Goal: Task Accomplishment & Management: Manage account settings

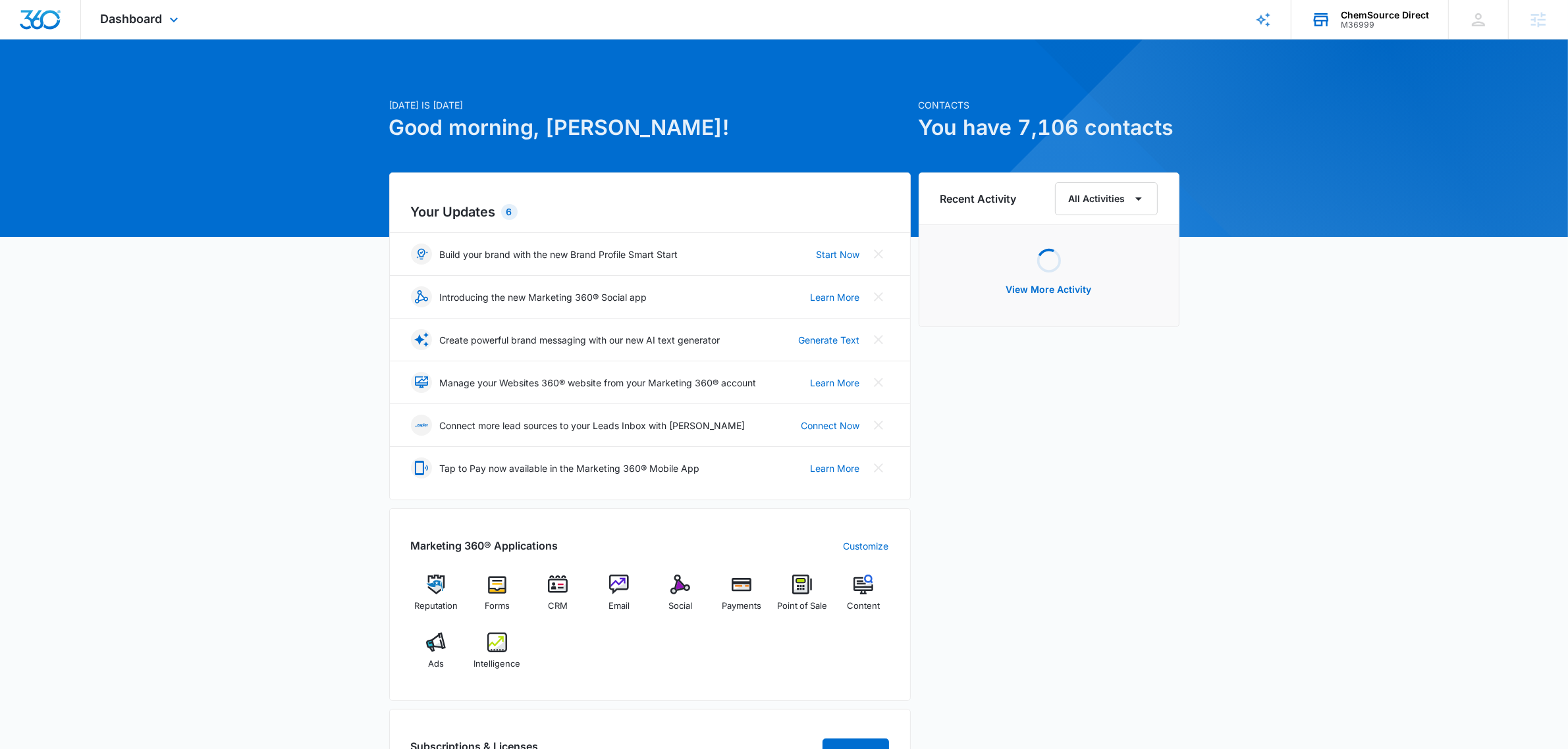
click at [1368, 24] on div "M36999" at bounding box center [1385, 25] width 88 height 10
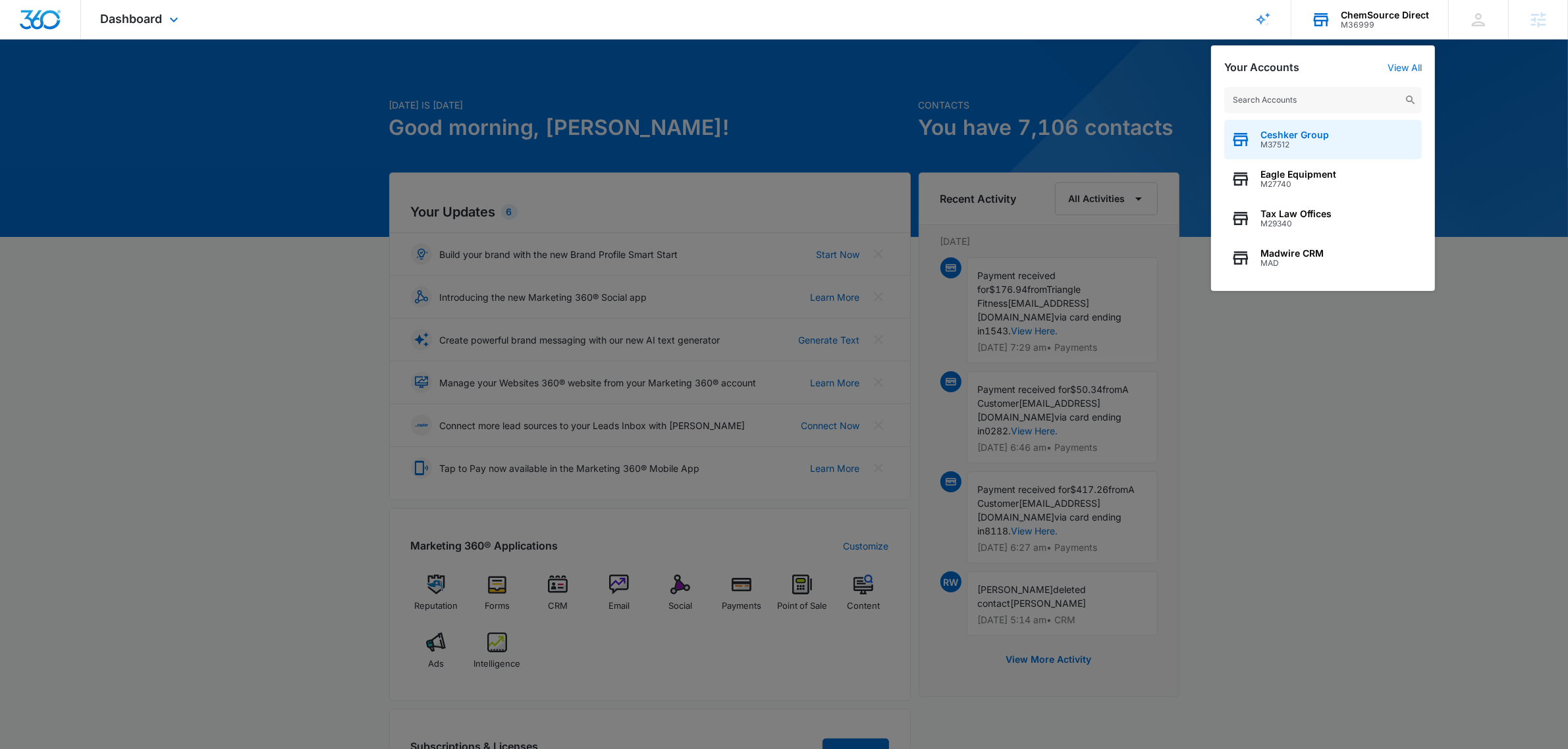
click at [1319, 129] on span "Ceshker Group" at bounding box center [1294, 135] width 68 height 10
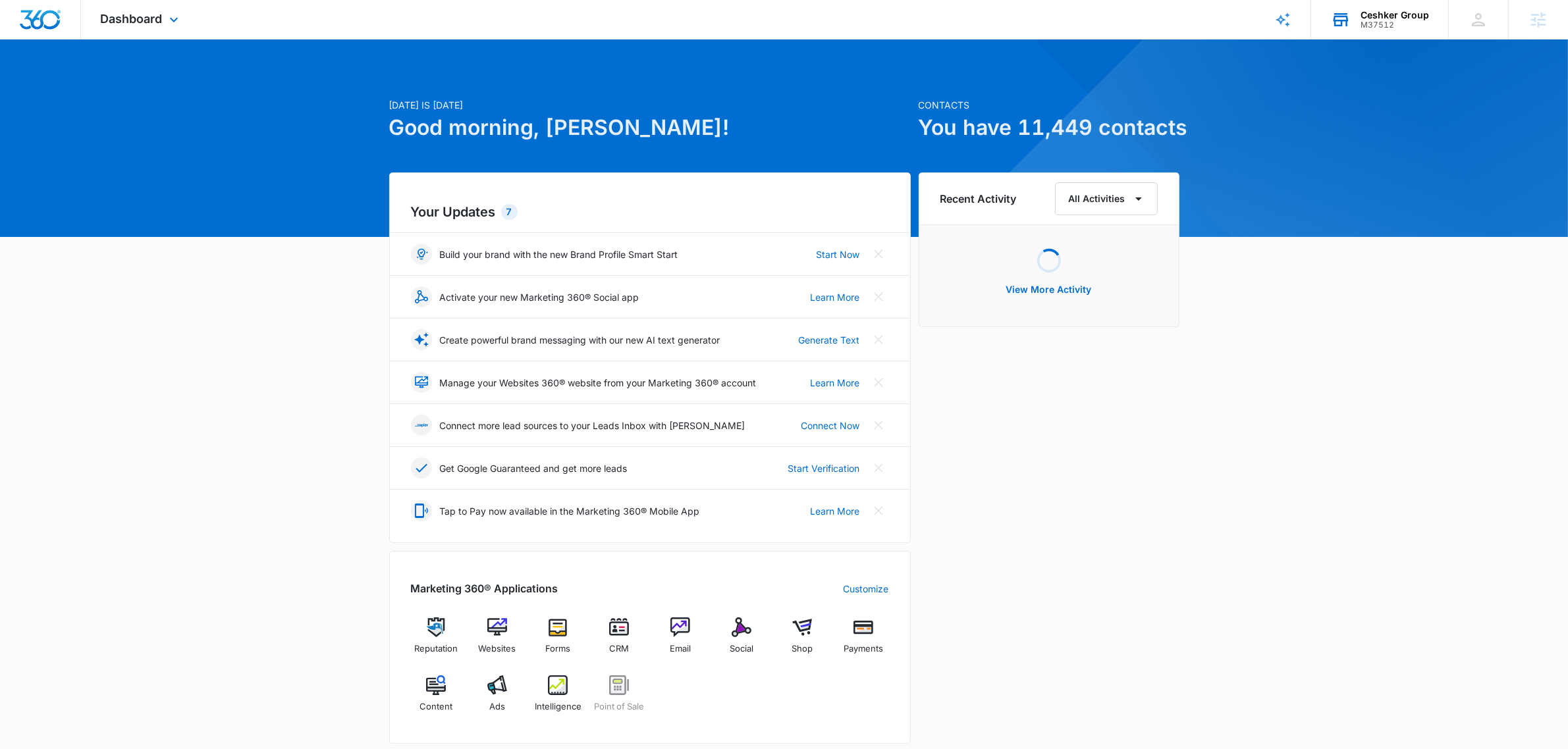
click at [135, 0] on div "Dashboard Apps Reputation Websites Forms CRM Email Social Shop Payments POS Con…" at bounding box center [141, 19] width 121 height 39
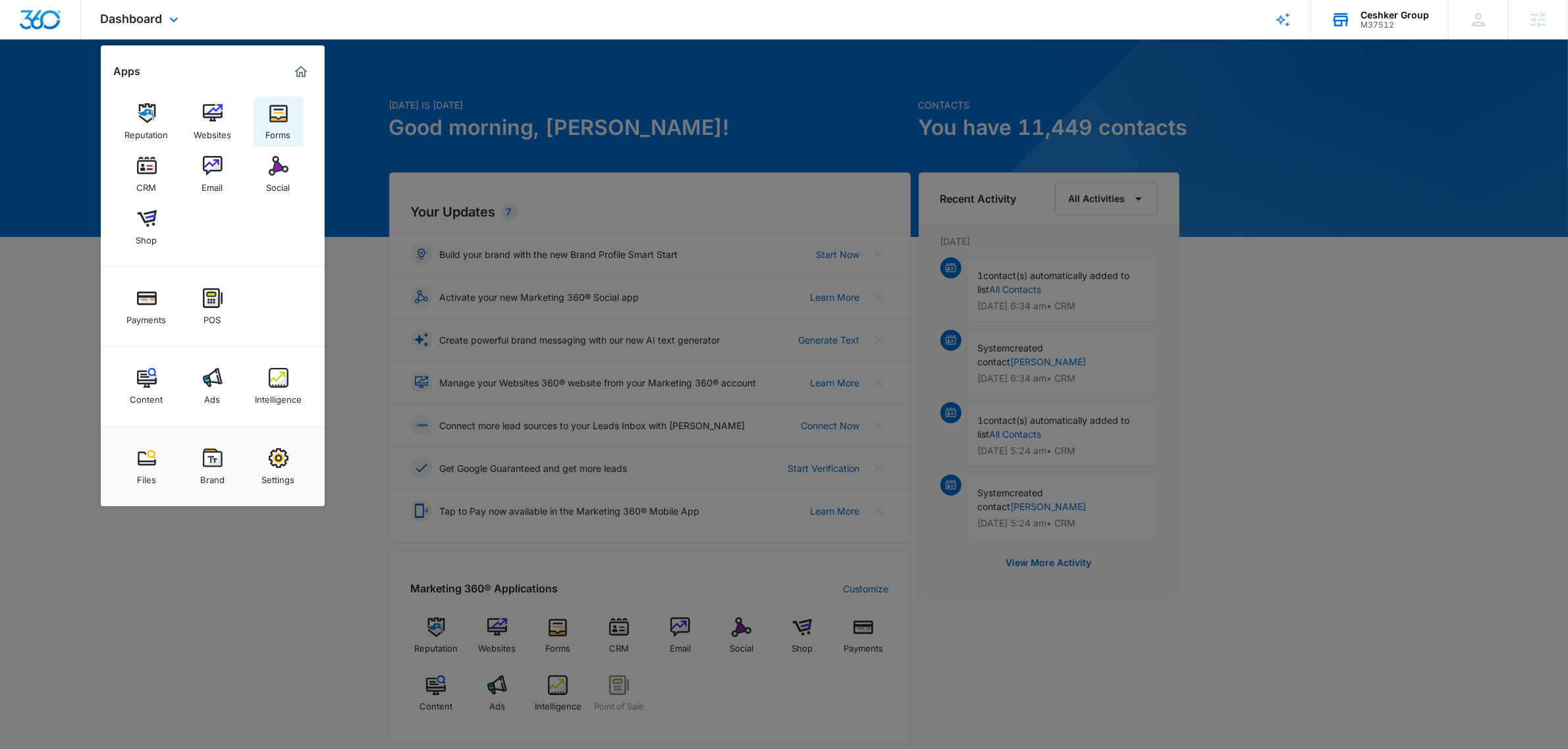
click at [275, 116] on img at bounding box center [278, 113] width 20 height 20
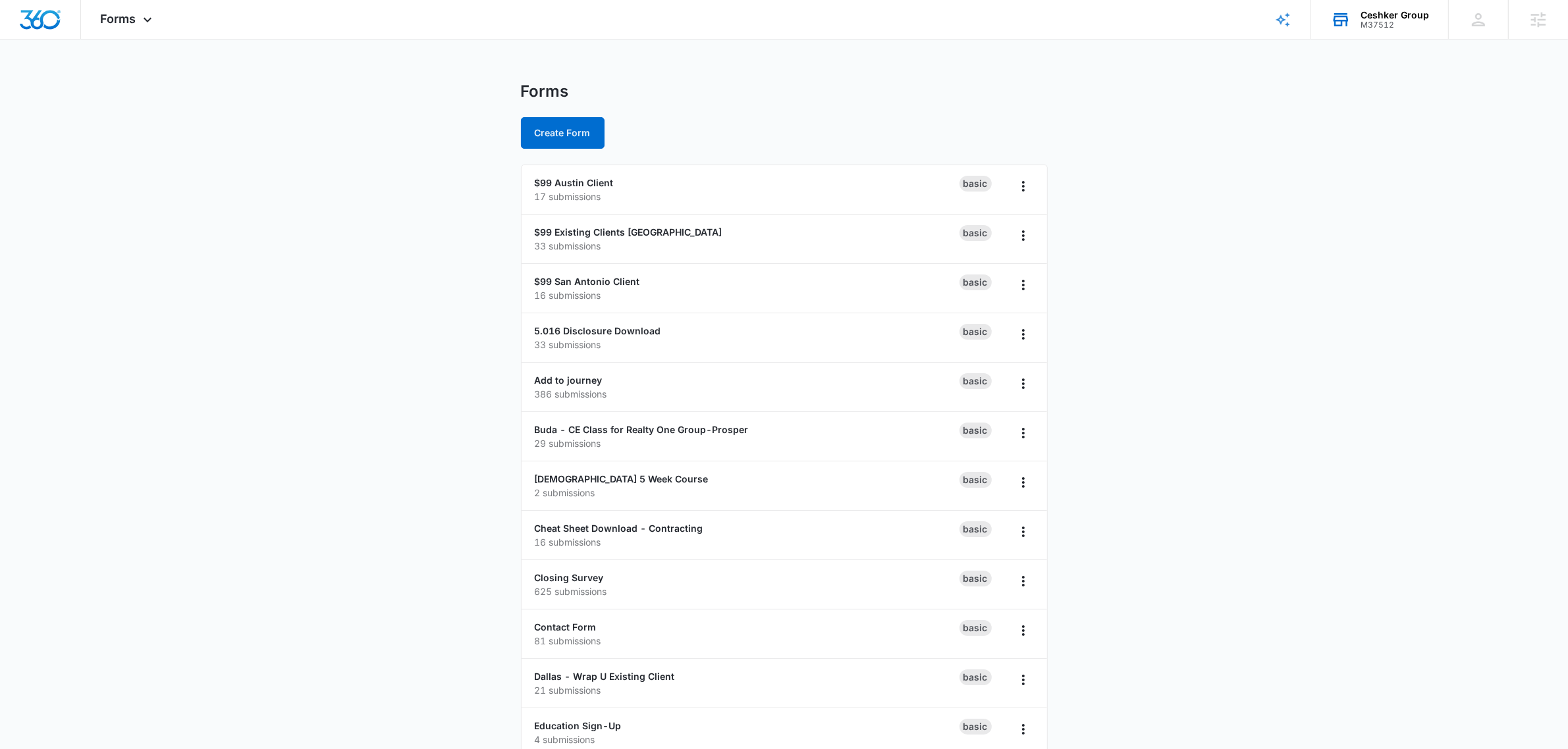
drag, startPoint x: 1345, startPoint y: 314, endPoint x: 1333, endPoint y: 310, distance: 12.6
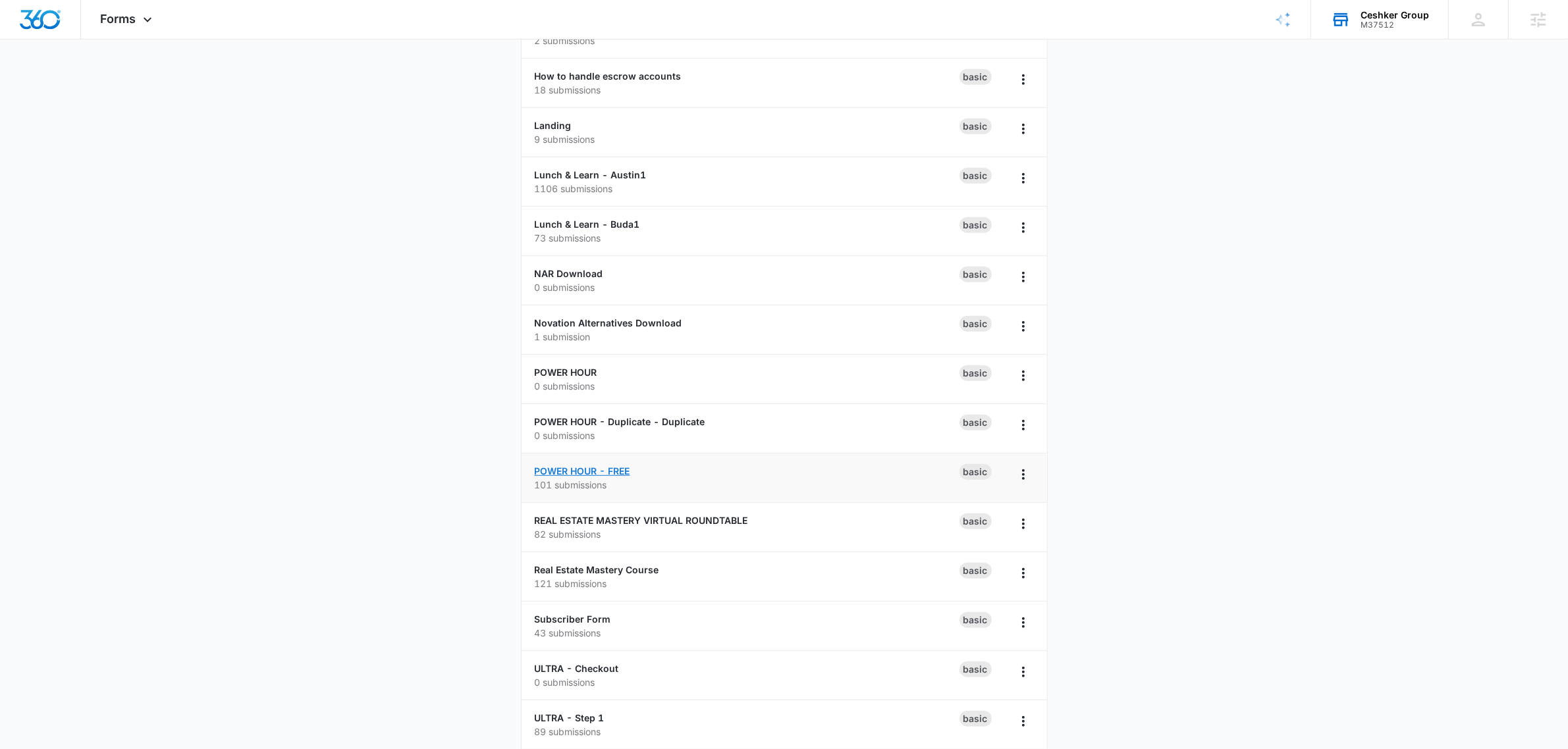
click at [583, 474] on link "POWER HOUR - FREE" at bounding box center [582, 470] width 96 height 11
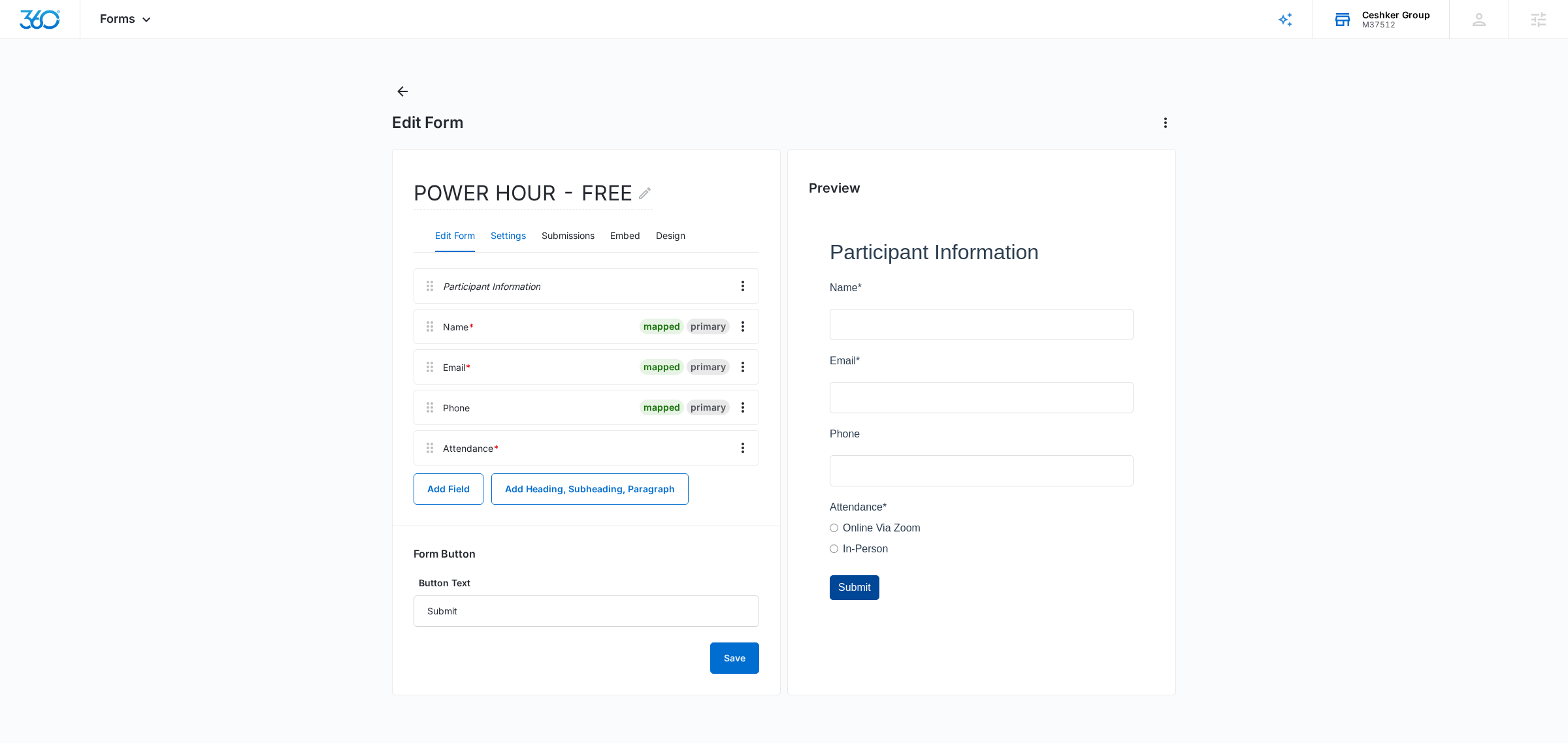
click at [505, 239] on button "Settings" at bounding box center [508, 236] width 35 height 31
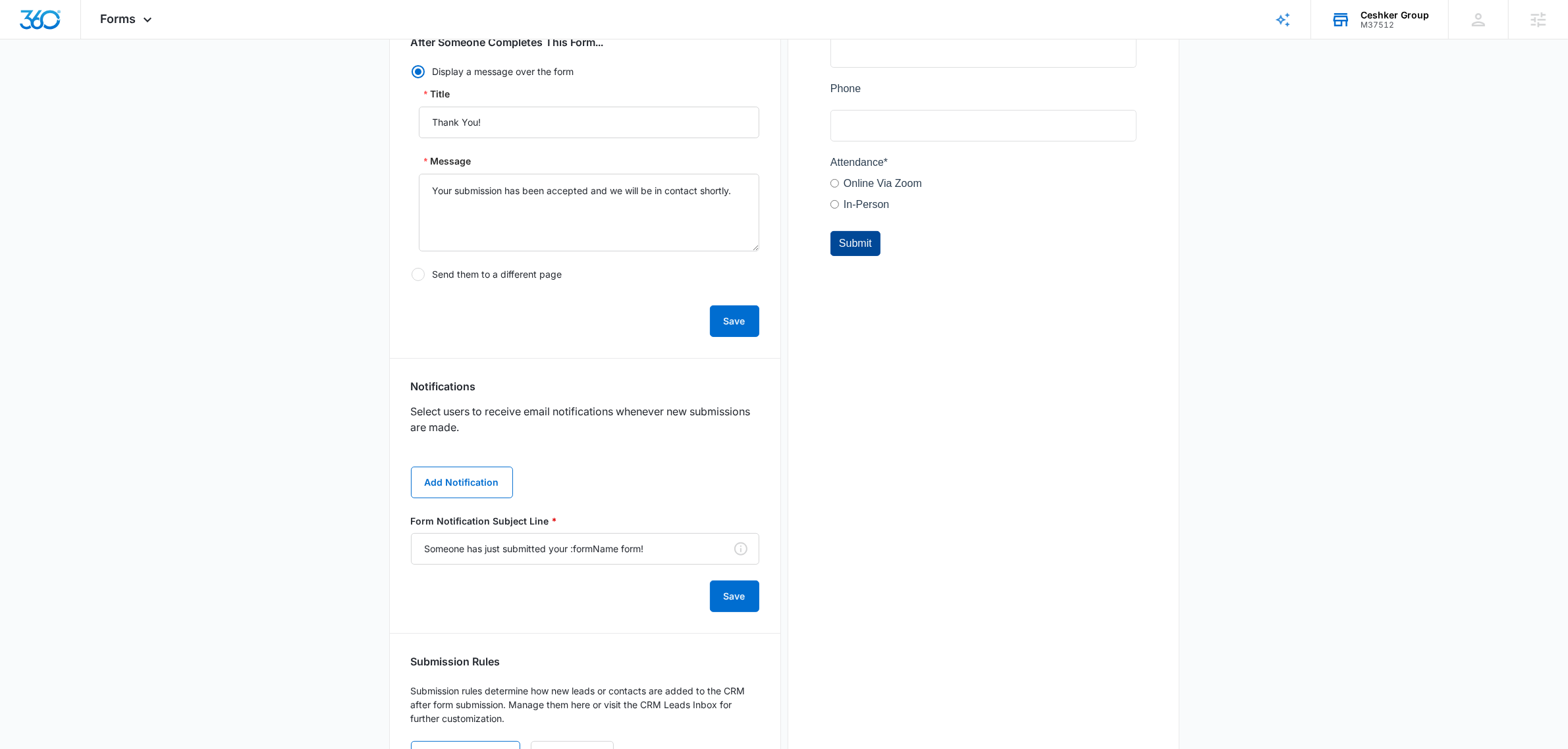
scroll to position [422, 0]
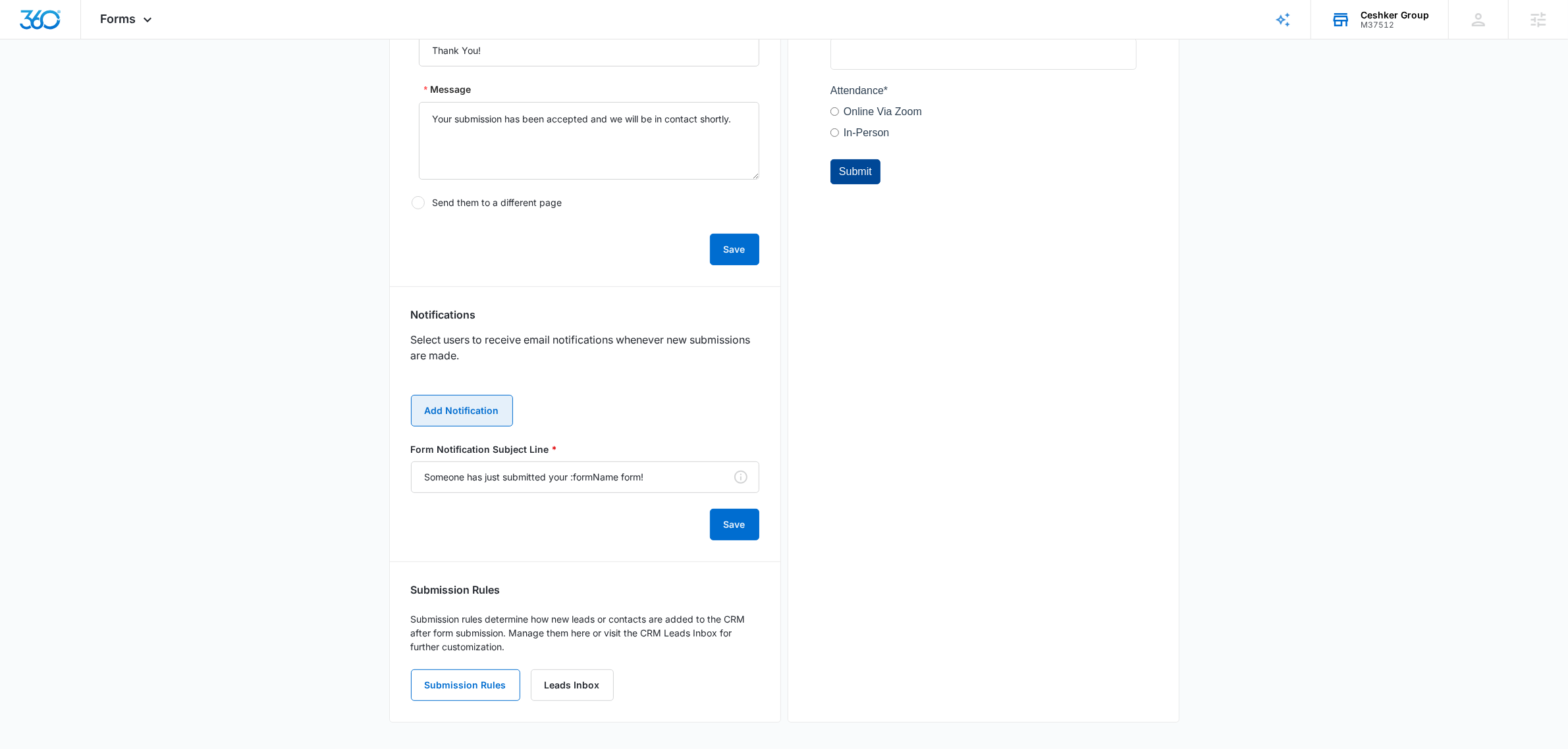
click at [488, 407] on button "Add Notification" at bounding box center [462, 411] width 102 height 32
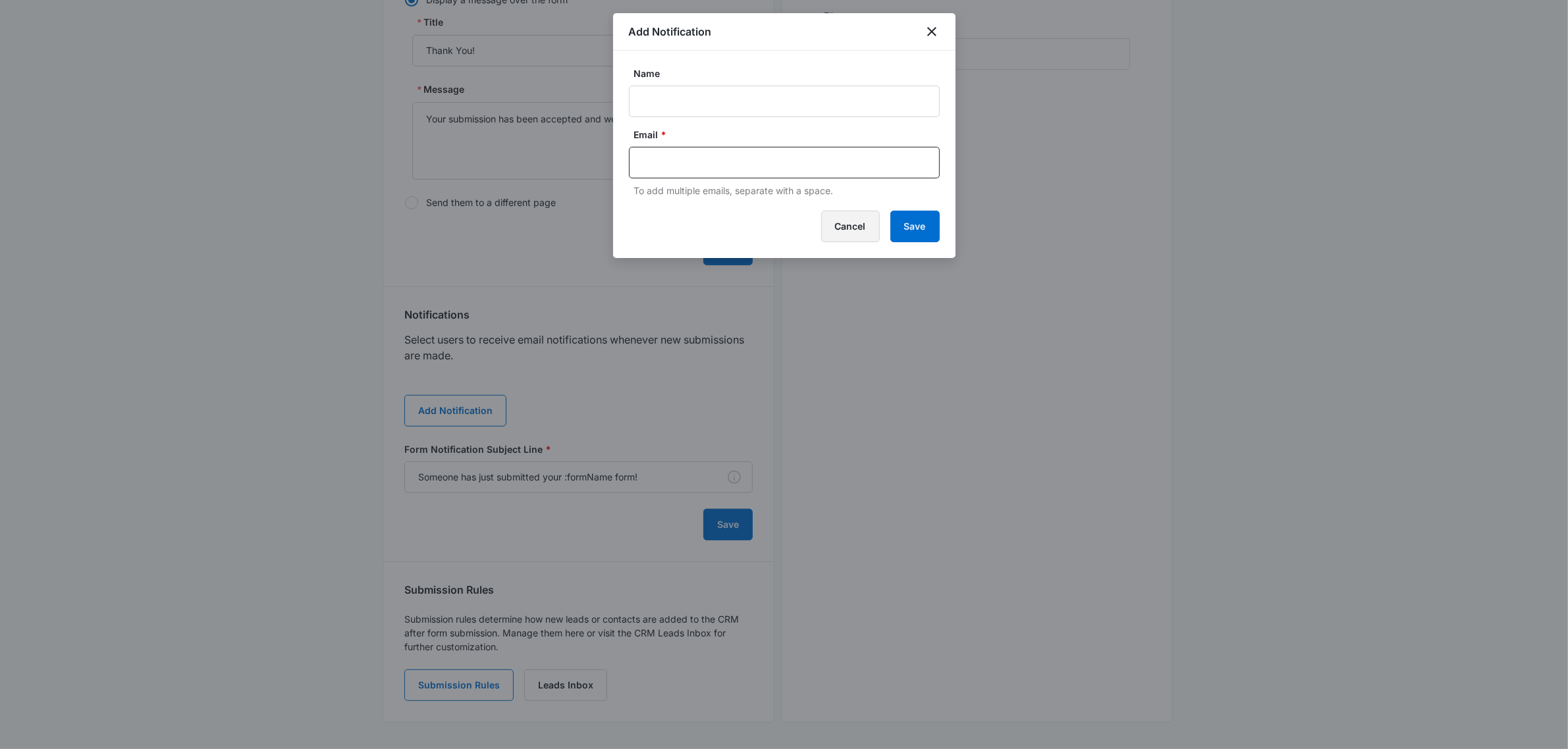
click at [834, 224] on button "Cancel" at bounding box center [850, 226] width 59 height 32
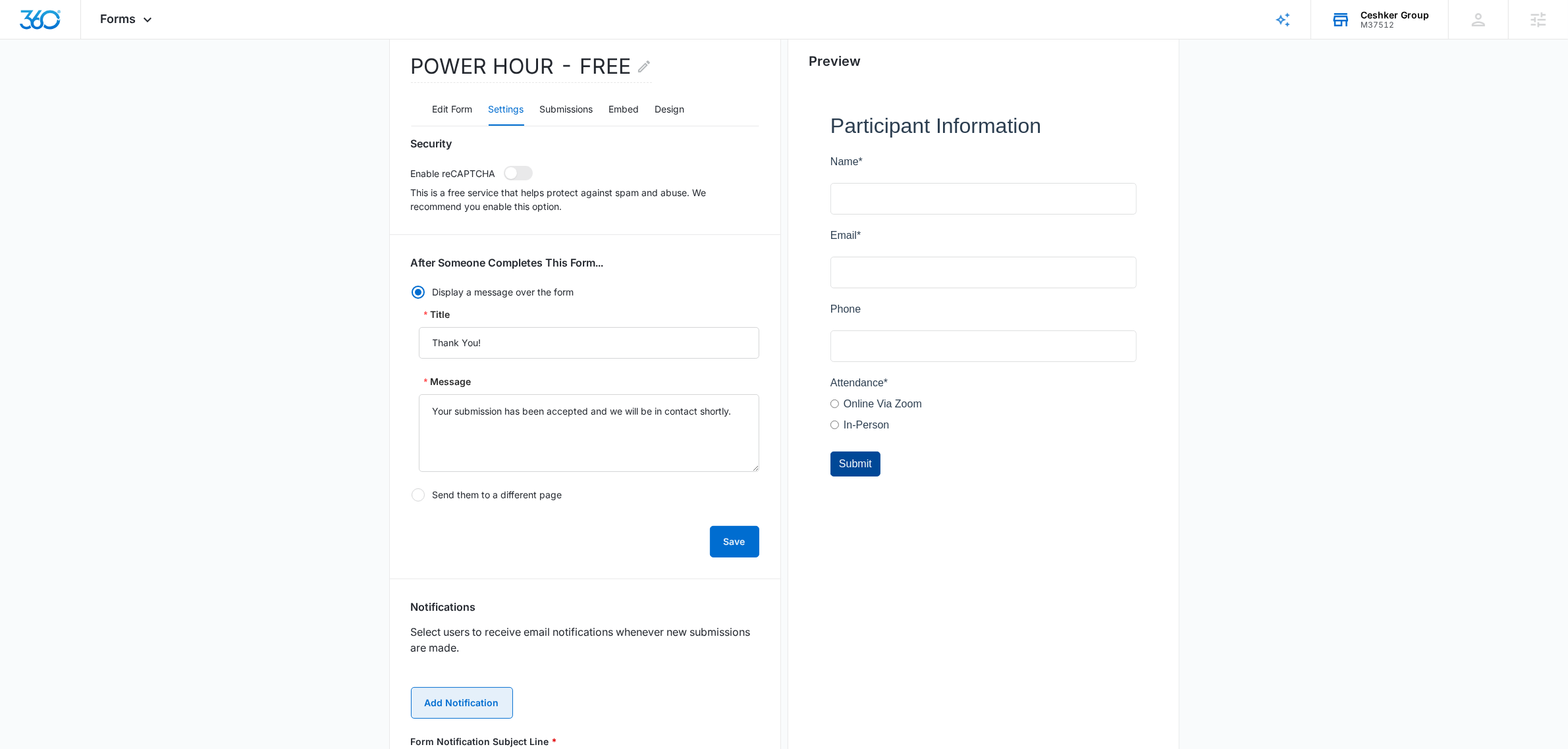
scroll to position [411, 0]
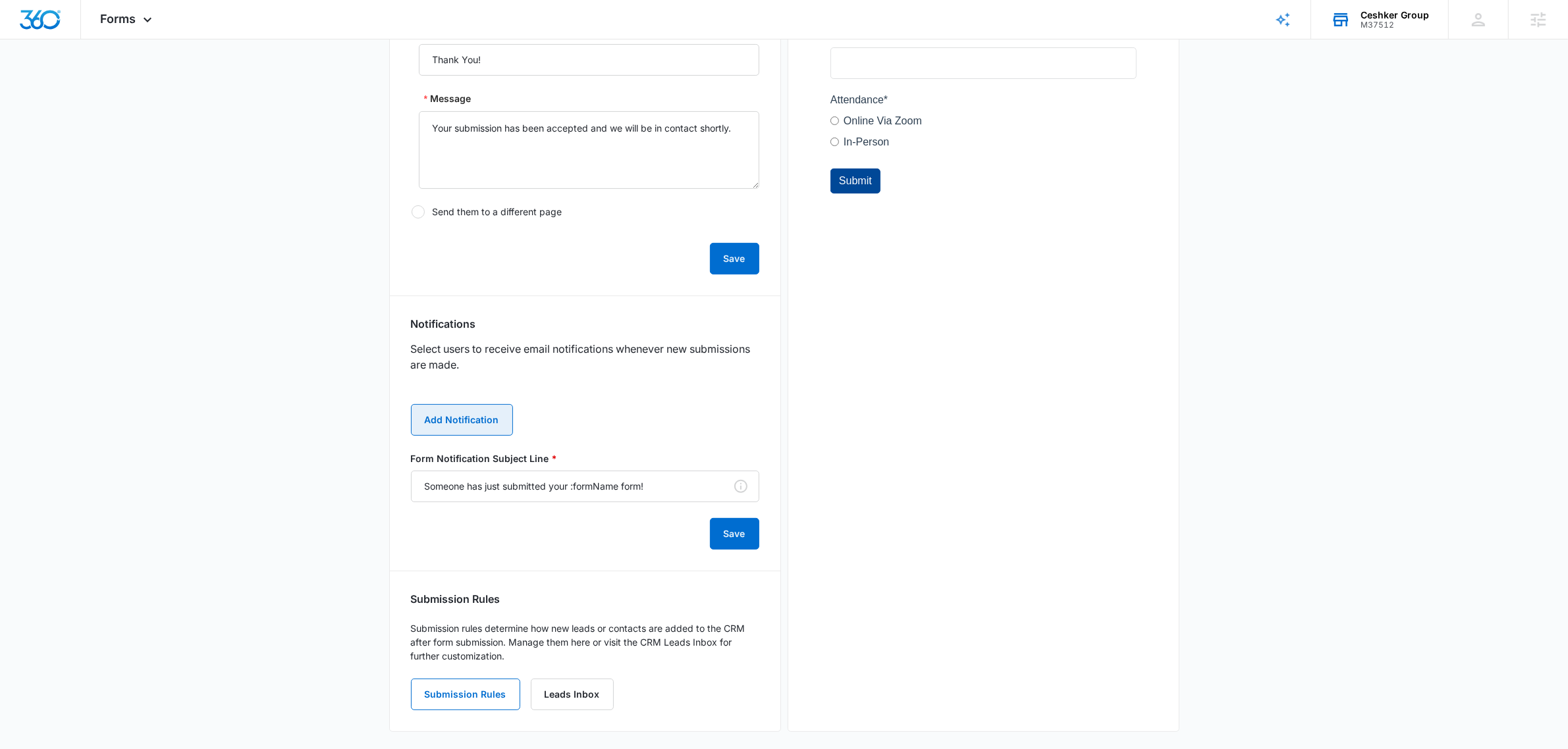
click at [490, 425] on button "Add Notification" at bounding box center [462, 419] width 102 height 32
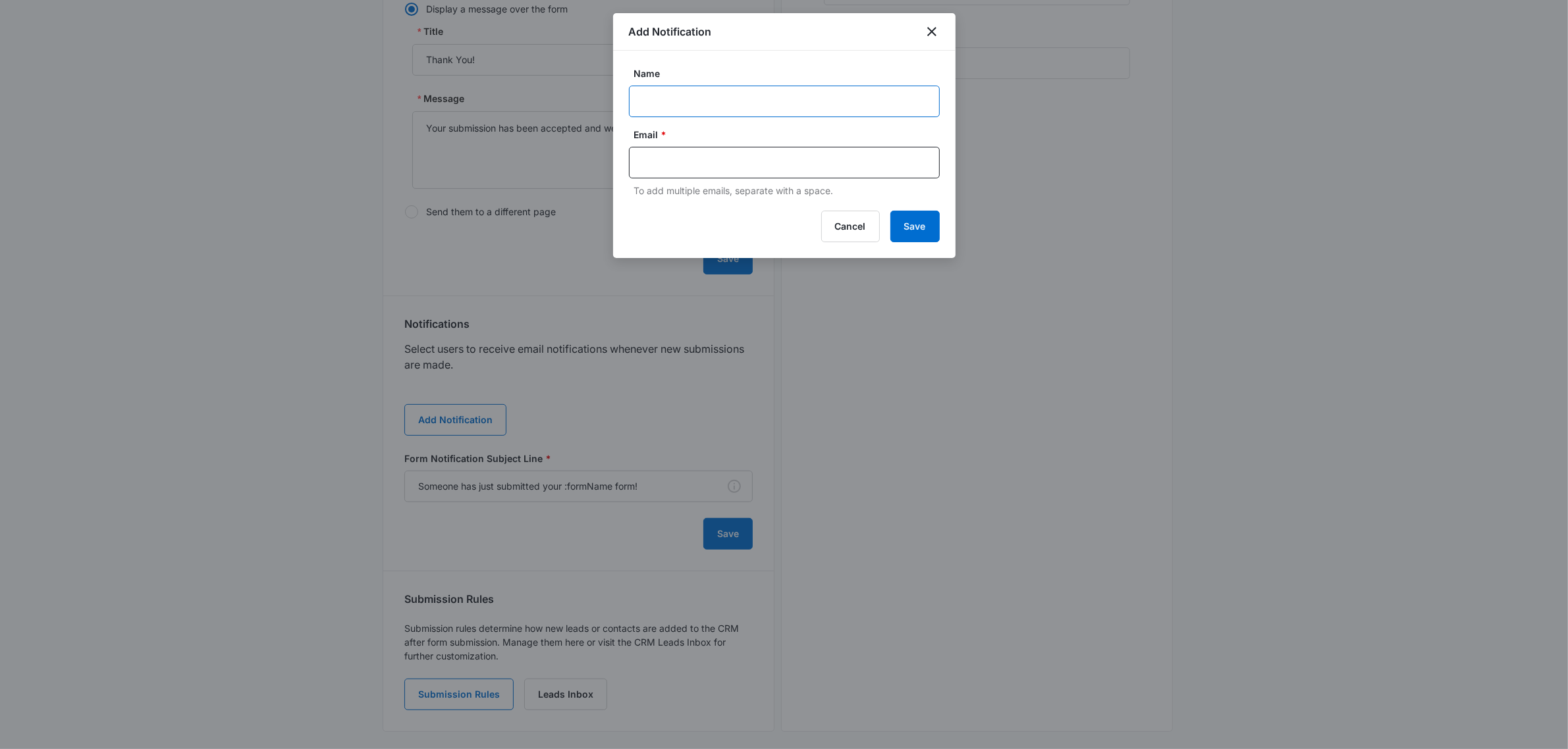
click at [693, 104] on input "Name" at bounding box center [784, 101] width 311 height 32
type input "[PERSON_NAME]"
click at [719, 163] on input "text" at bounding box center [785, 163] width 286 height 20
paste input "[PERSON_NAME] <[EMAIL_ADDRESS][DOMAIN_NAME]>"
drag, startPoint x: 725, startPoint y: 163, endPoint x: 552, endPoint y: 150, distance: 173.5
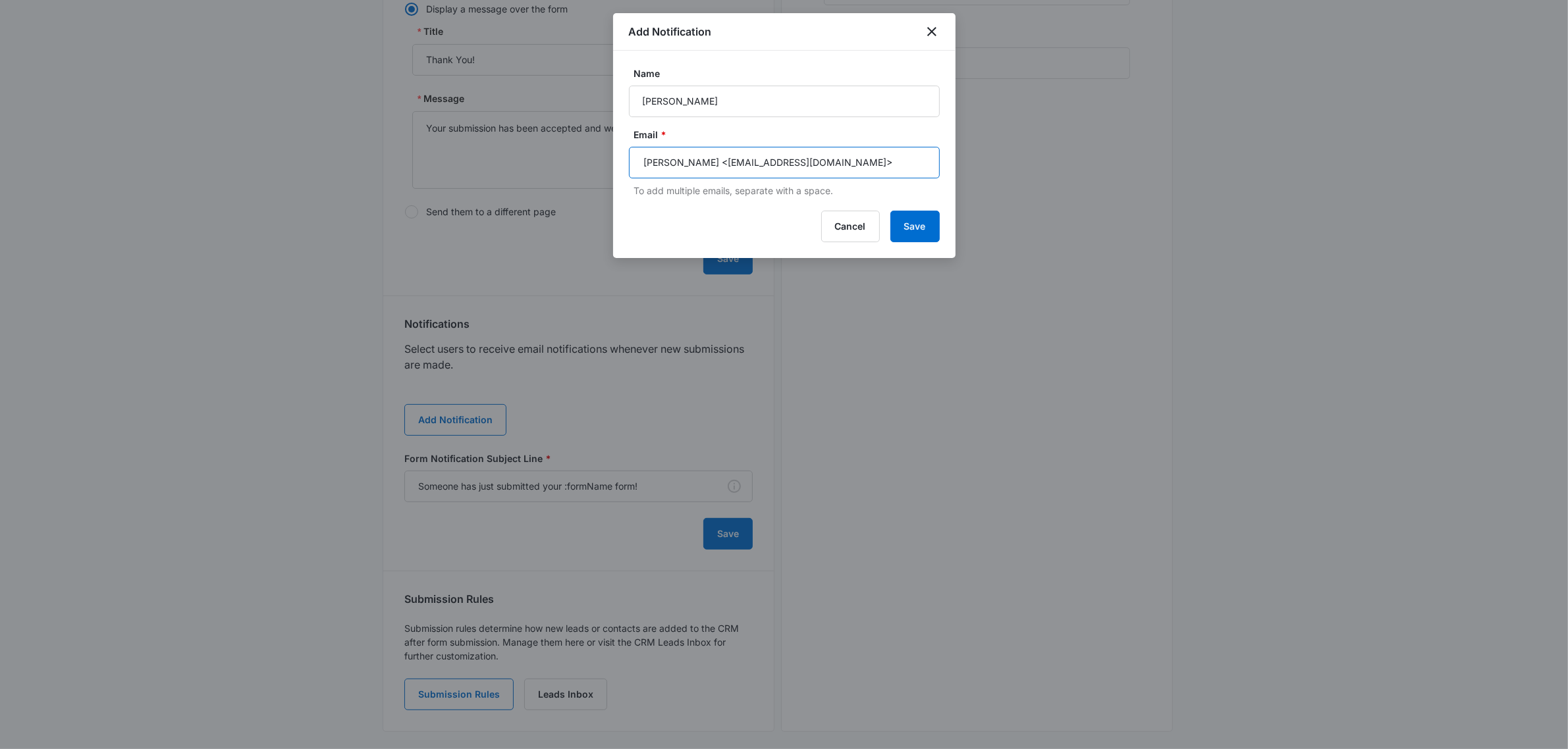
click at [552, 150] on body "Forms Apps Reputation Websites Forms CRM Email Social Shop Payments POS Content…" at bounding box center [784, 173] width 1568 height 1169
click at [795, 156] on input "[EMAIL_ADDRESS][DOMAIN_NAME]>" at bounding box center [785, 163] width 286 height 20
type input "[EMAIL_ADDRESS][DOMAIN_NAME]"
click at [930, 232] on button "Save" at bounding box center [914, 226] width 49 height 32
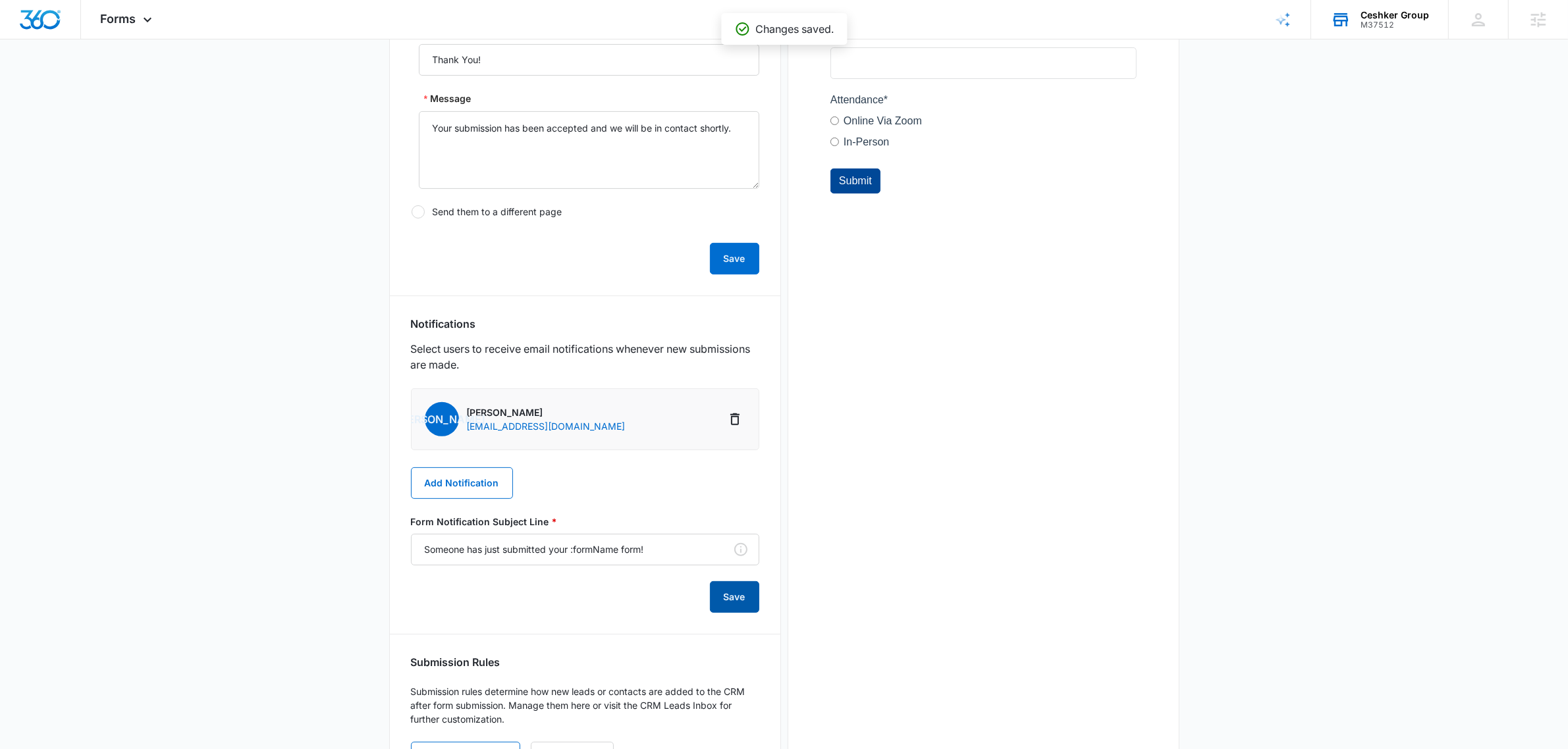
click at [735, 600] on button "Save" at bounding box center [734, 597] width 49 height 32
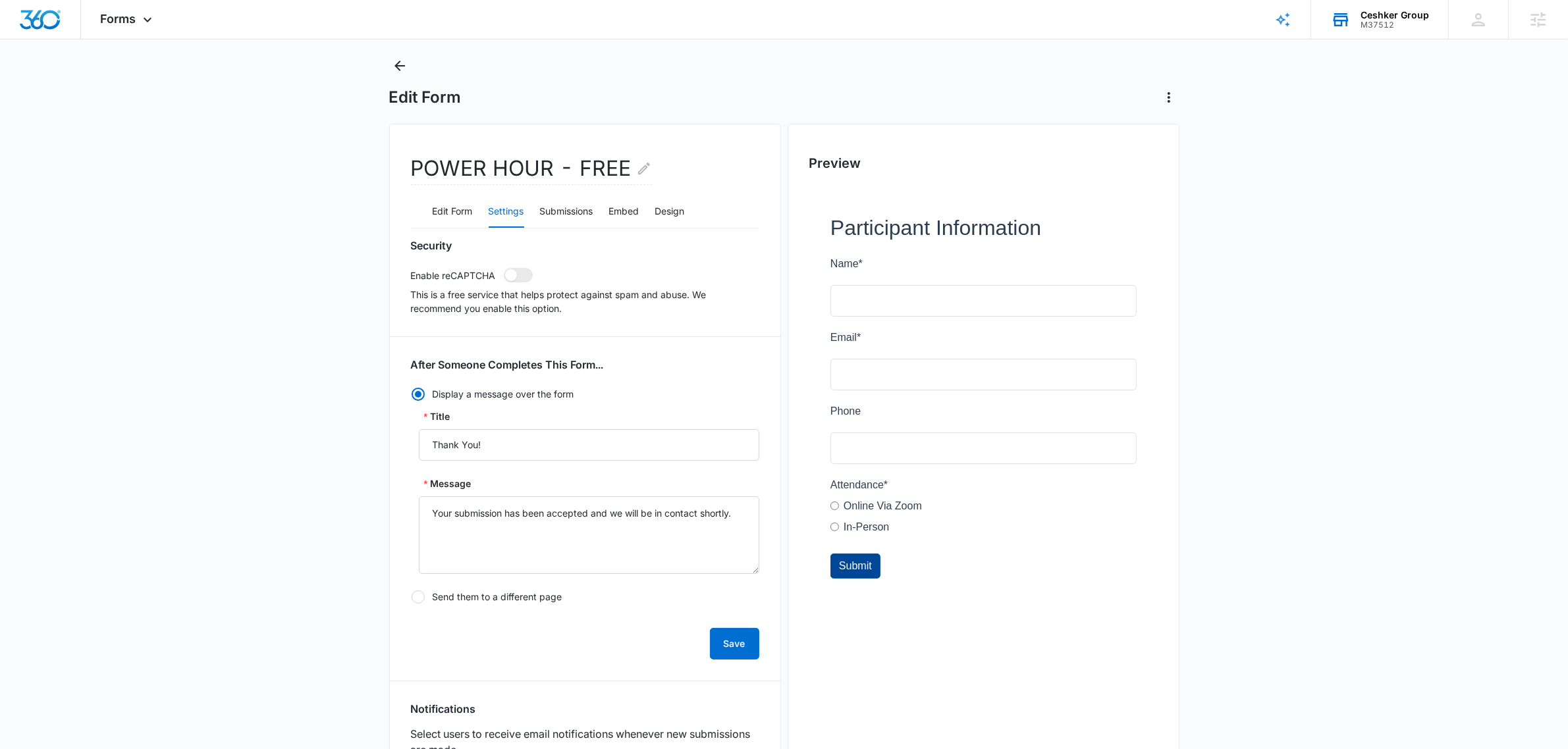
scroll to position [0, 0]
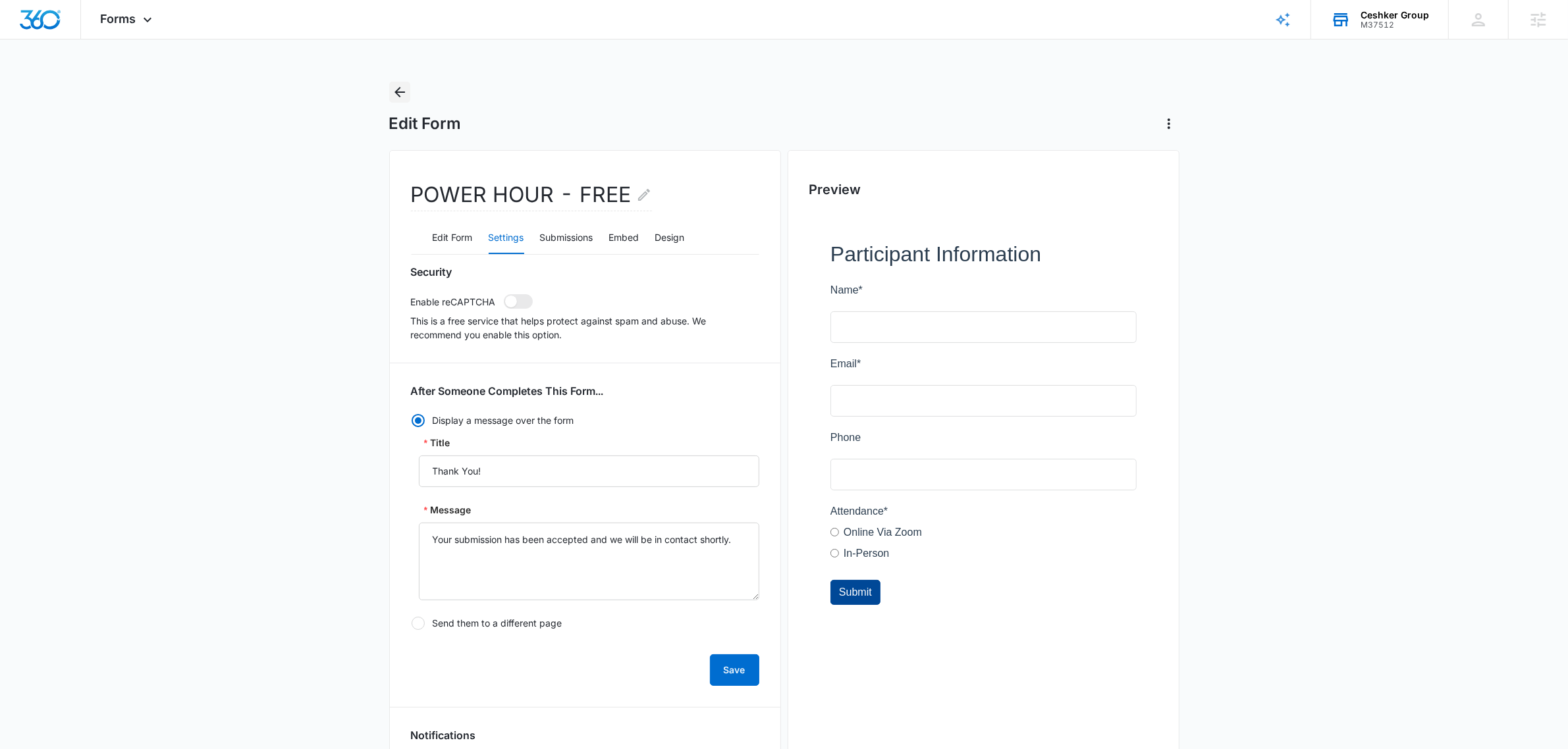
click at [405, 85] on icon "Back" at bounding box center [399, 91] width 15 height 15
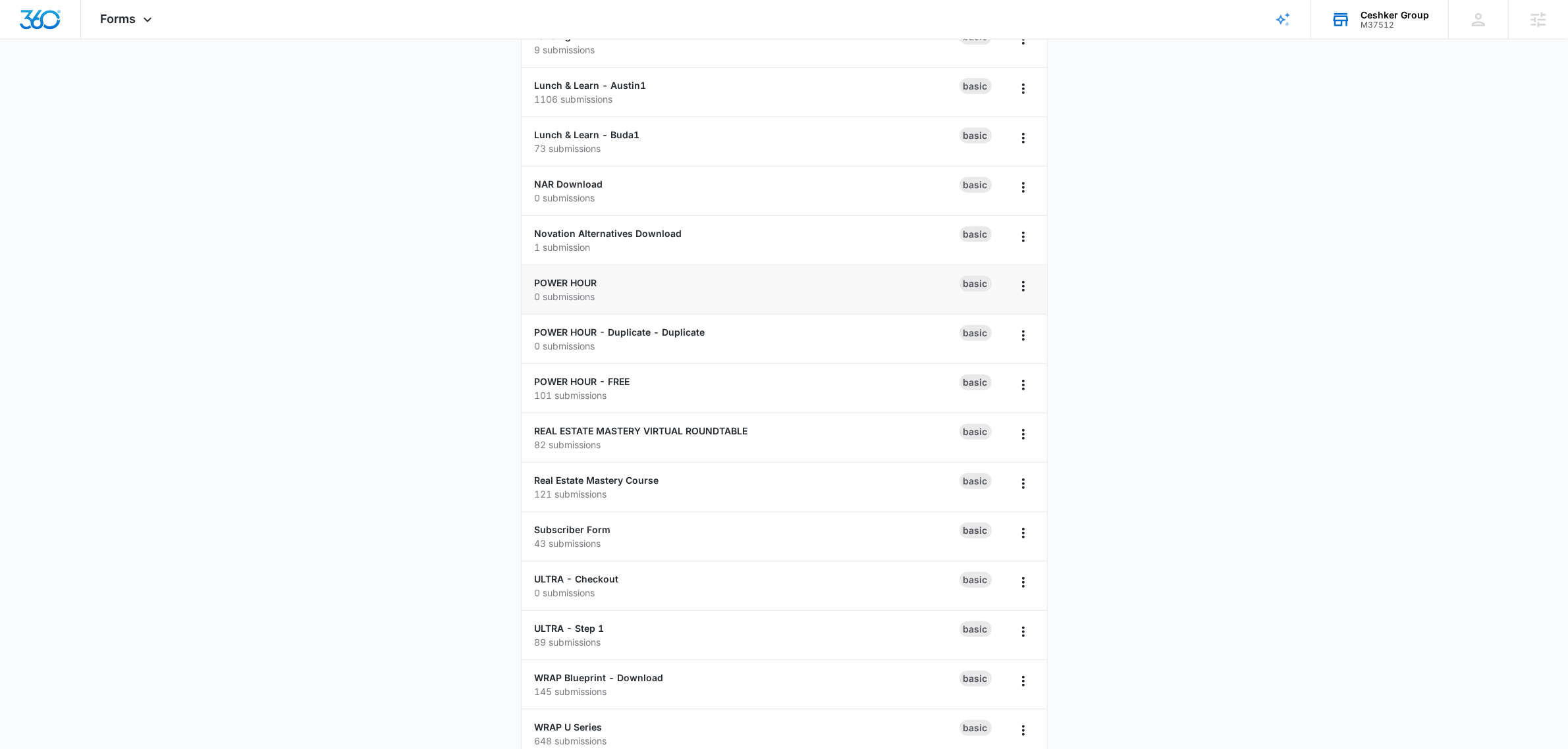
scroll to position [987, 0]
click at [1263, 324] on main "Forms Create Form $99 Austin Client 17 submissions Basic $99 Existing Clients H…" at bounding box center [784, 353] width 1568 height 2518
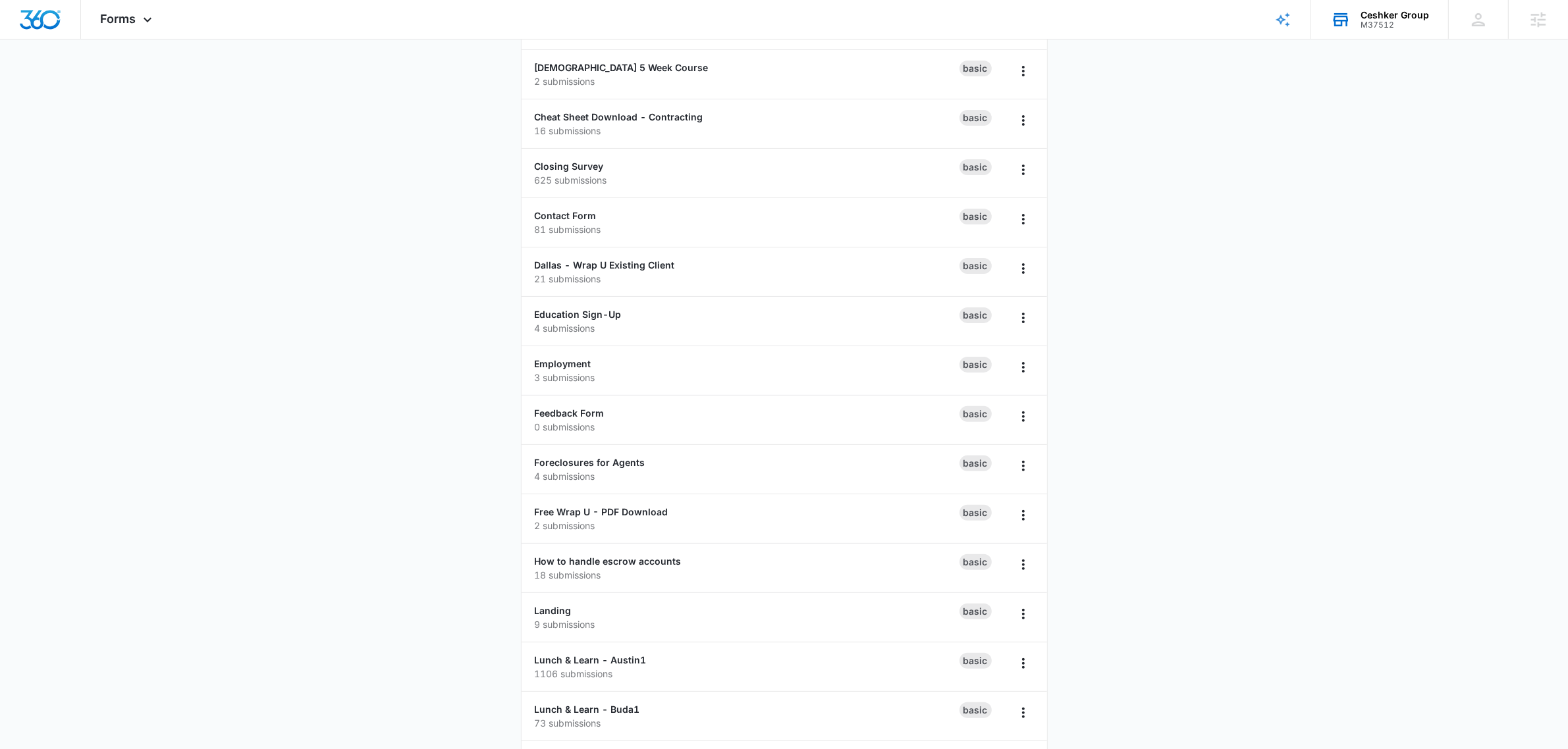
scroll to position [658, 0]
click at [588, 714] on link "POWER HOUR - FREE" at bounding box center [582, 709] width 96 height 11
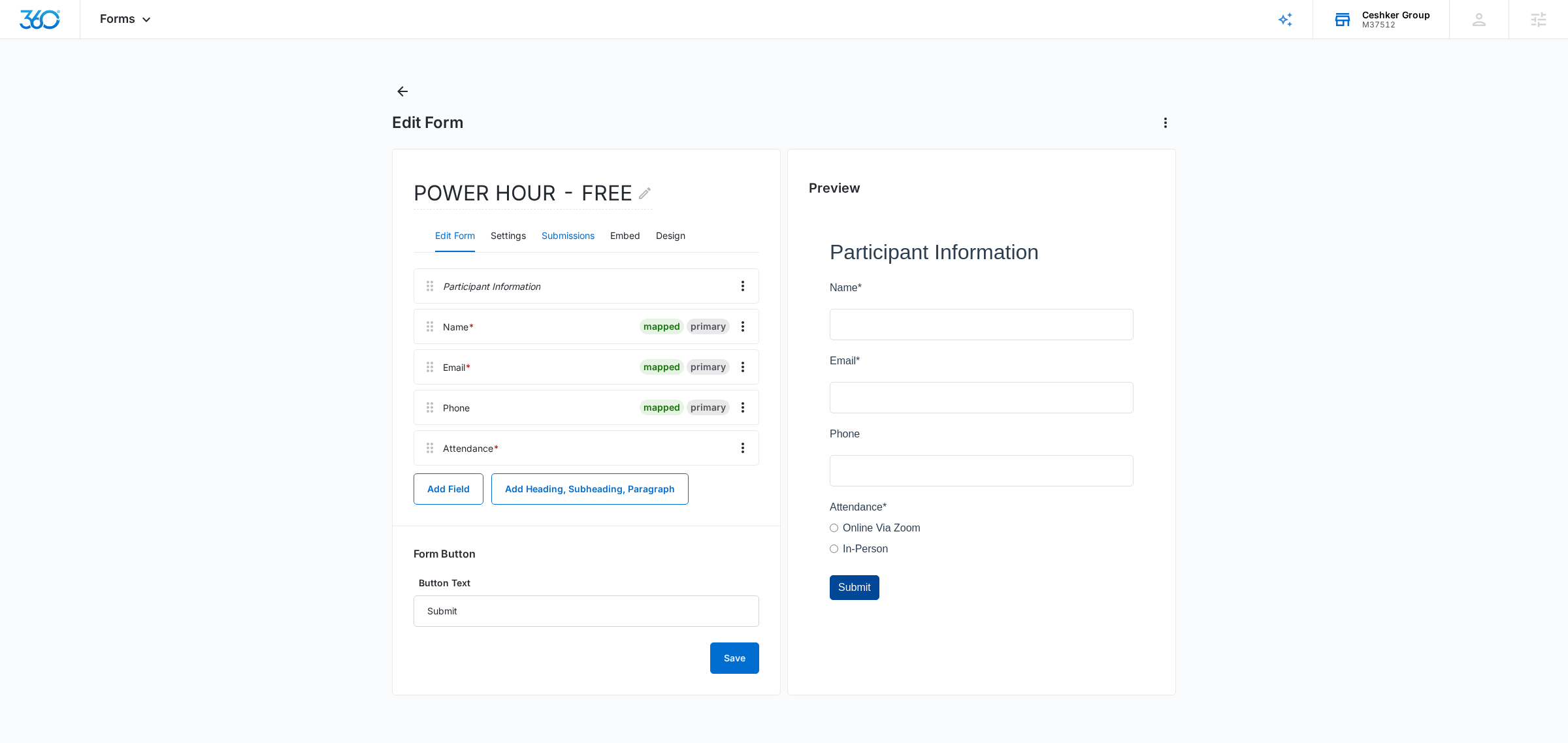
click at [566, 232] on button "Submissions" at bounding box center [567, 236] width 53 height 31
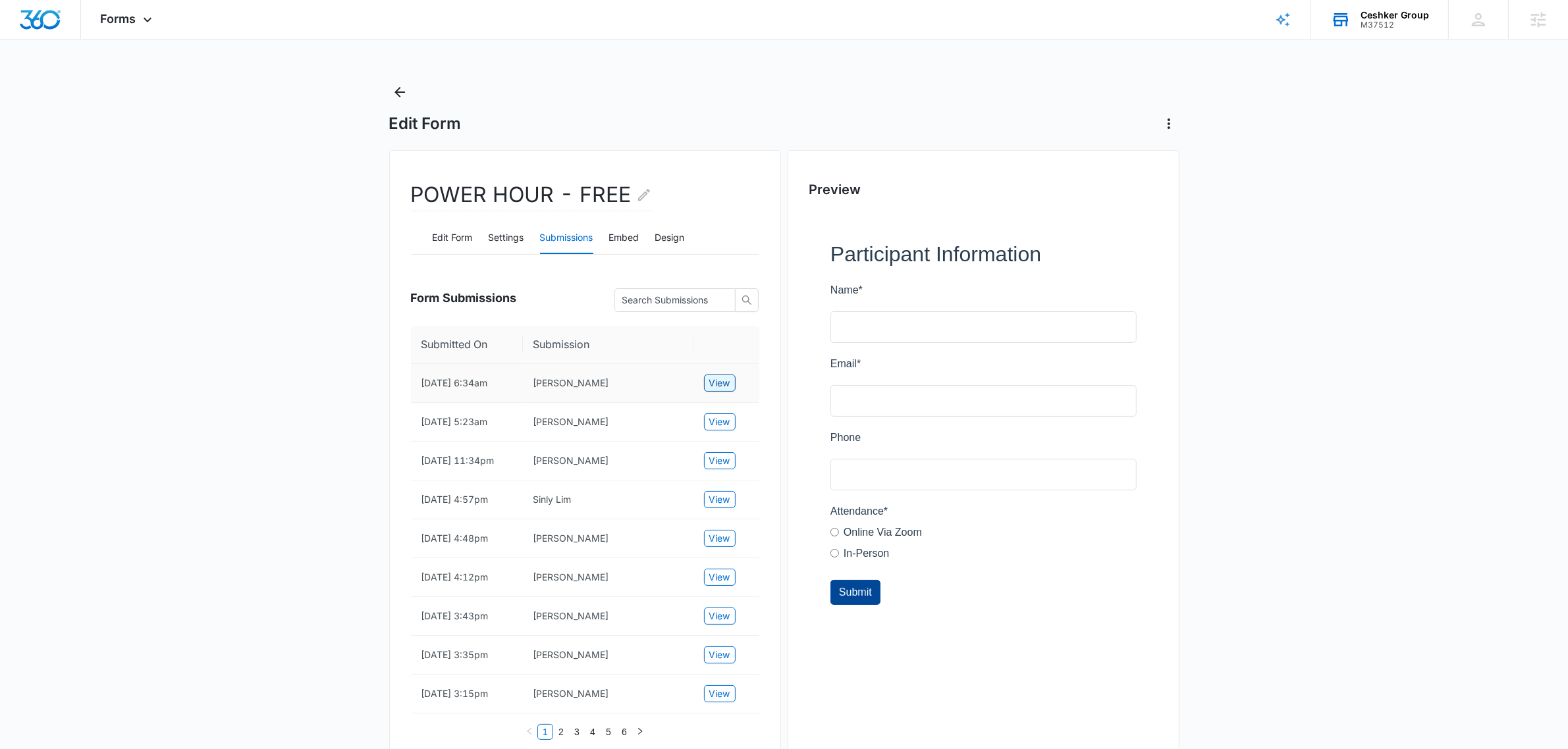
click at [720, 382] on span "View" at bounding box center [719, 383] width 21 height 15
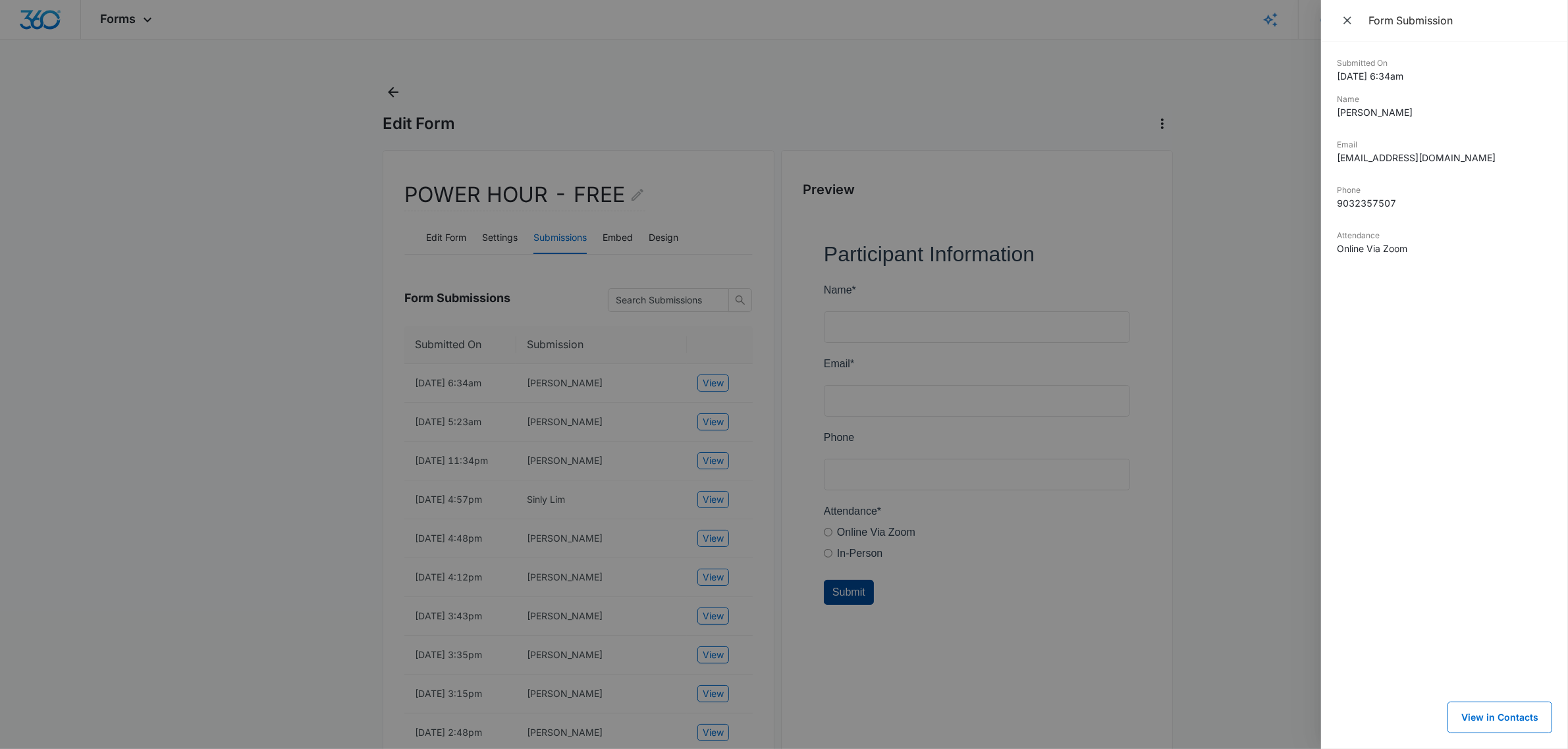
click at [1243, 280] on div at bounding box center [784, 374] width 1568 height 749
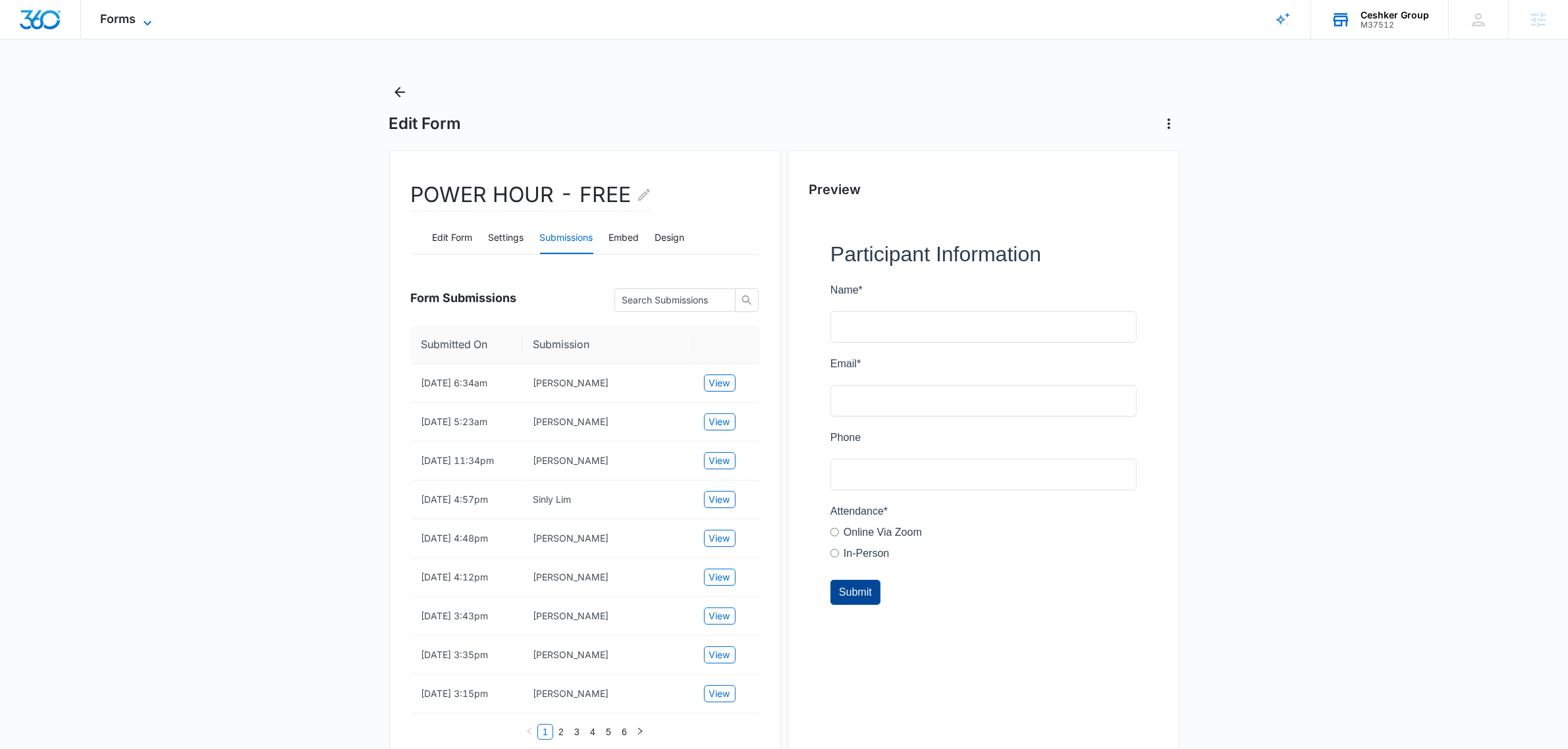
click at [126, 12] on span "Forms" at bounding box center [119, 18] width 35 height 14
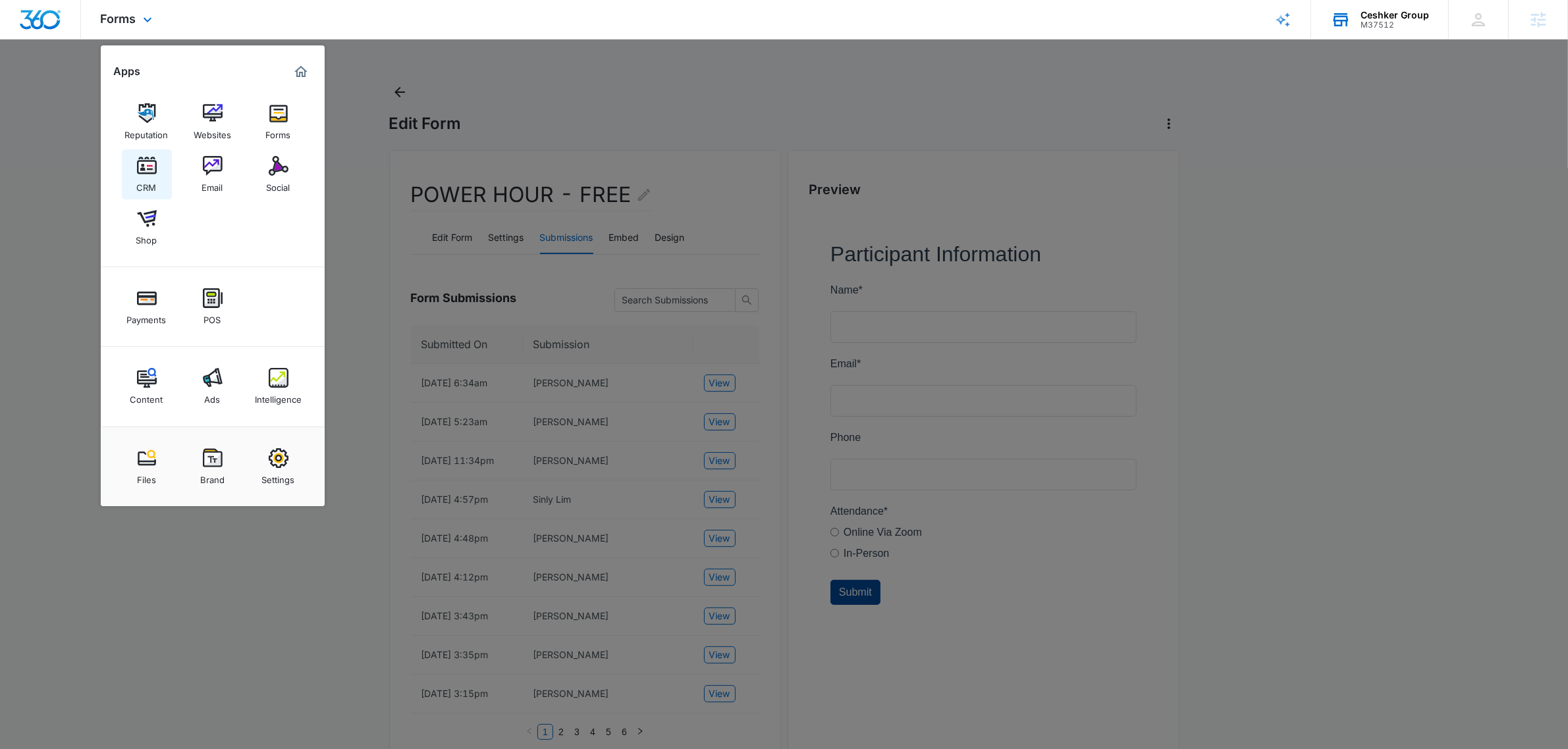
click at [155, 163] on img at bounding box center [146, 166] width 20 height 20
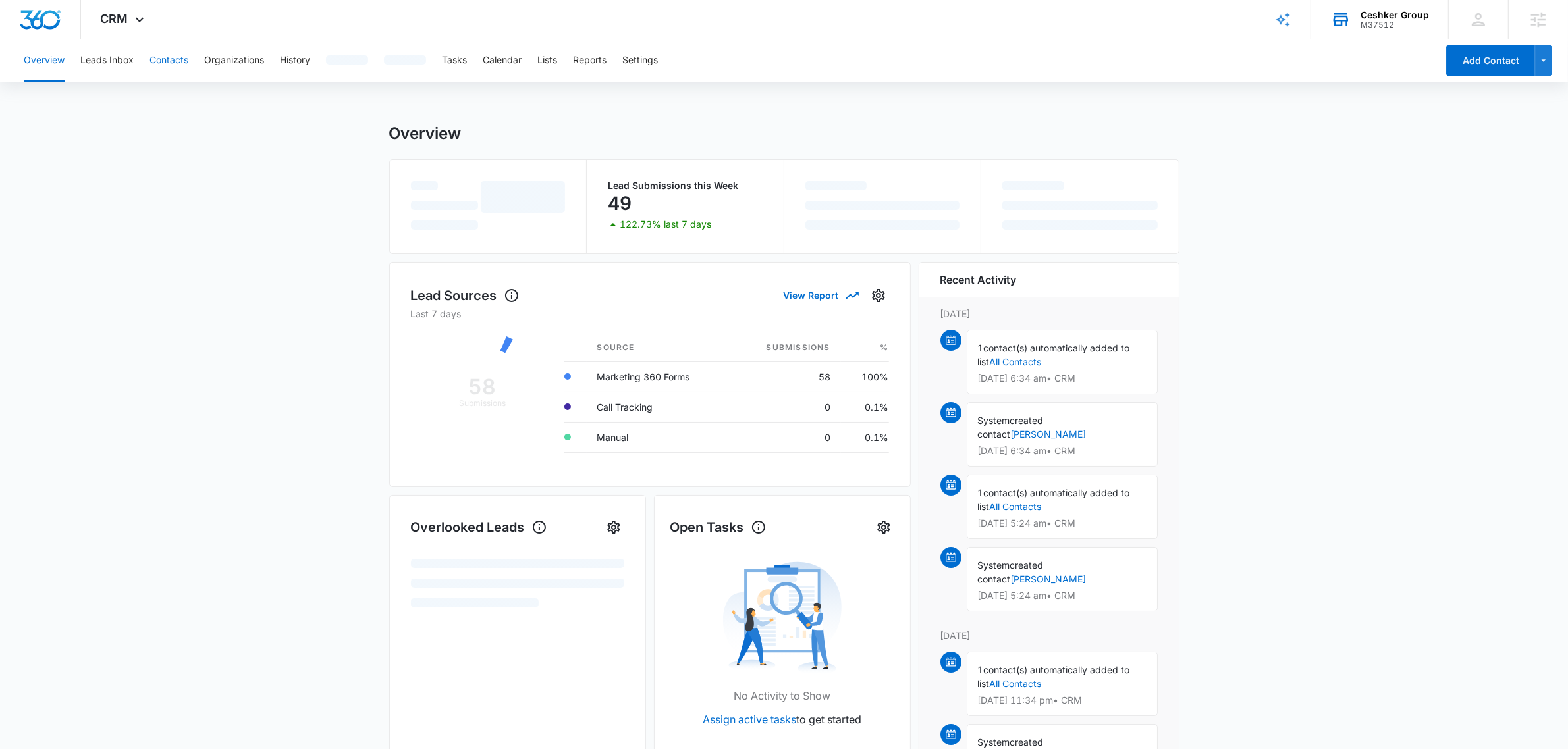
click at [166, 56] on button "Contacts" at bounding box center [169, 60] width 39 height 42
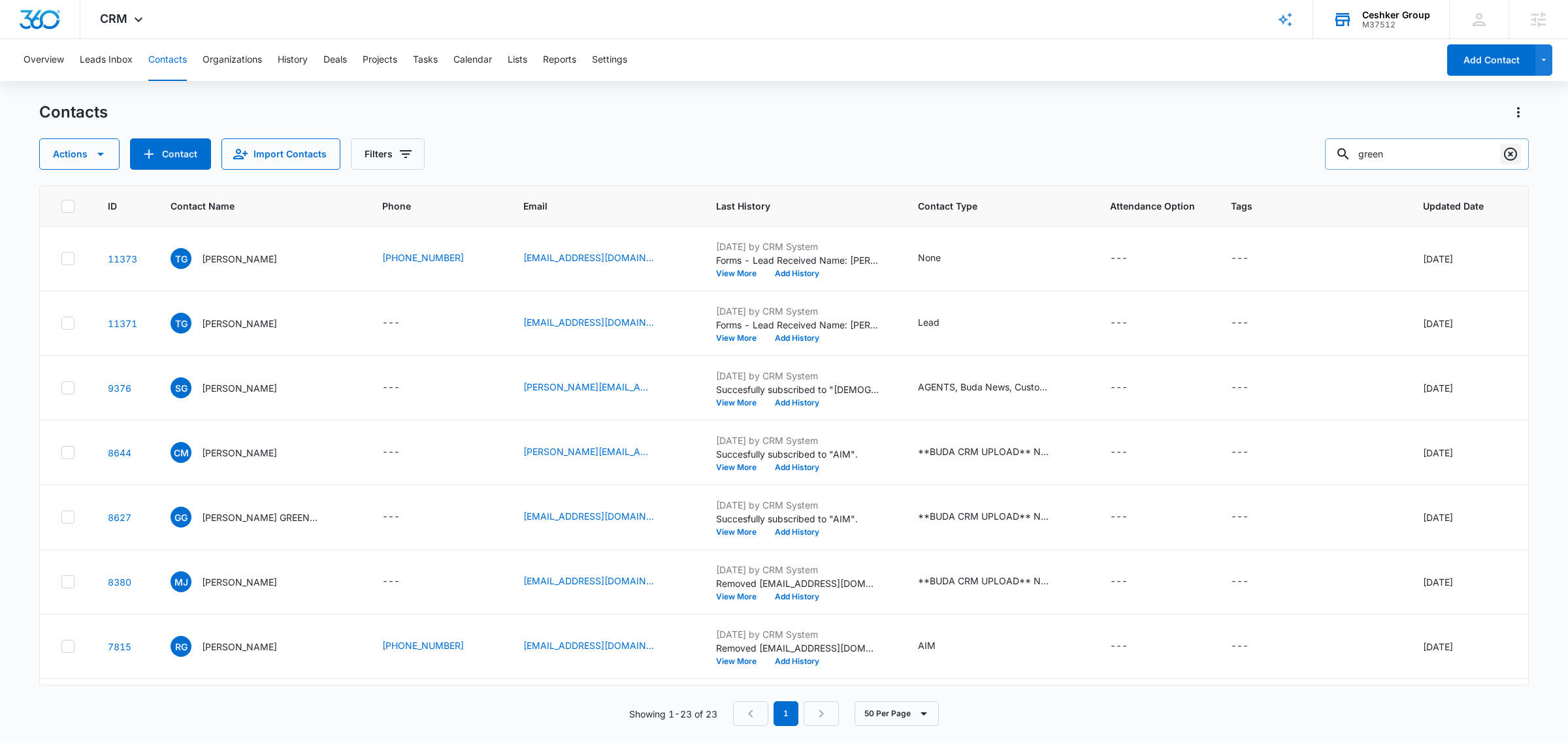
click at [1512, 158] on icon "Clear" at bounding box center [1510, 153] width 15 height 15
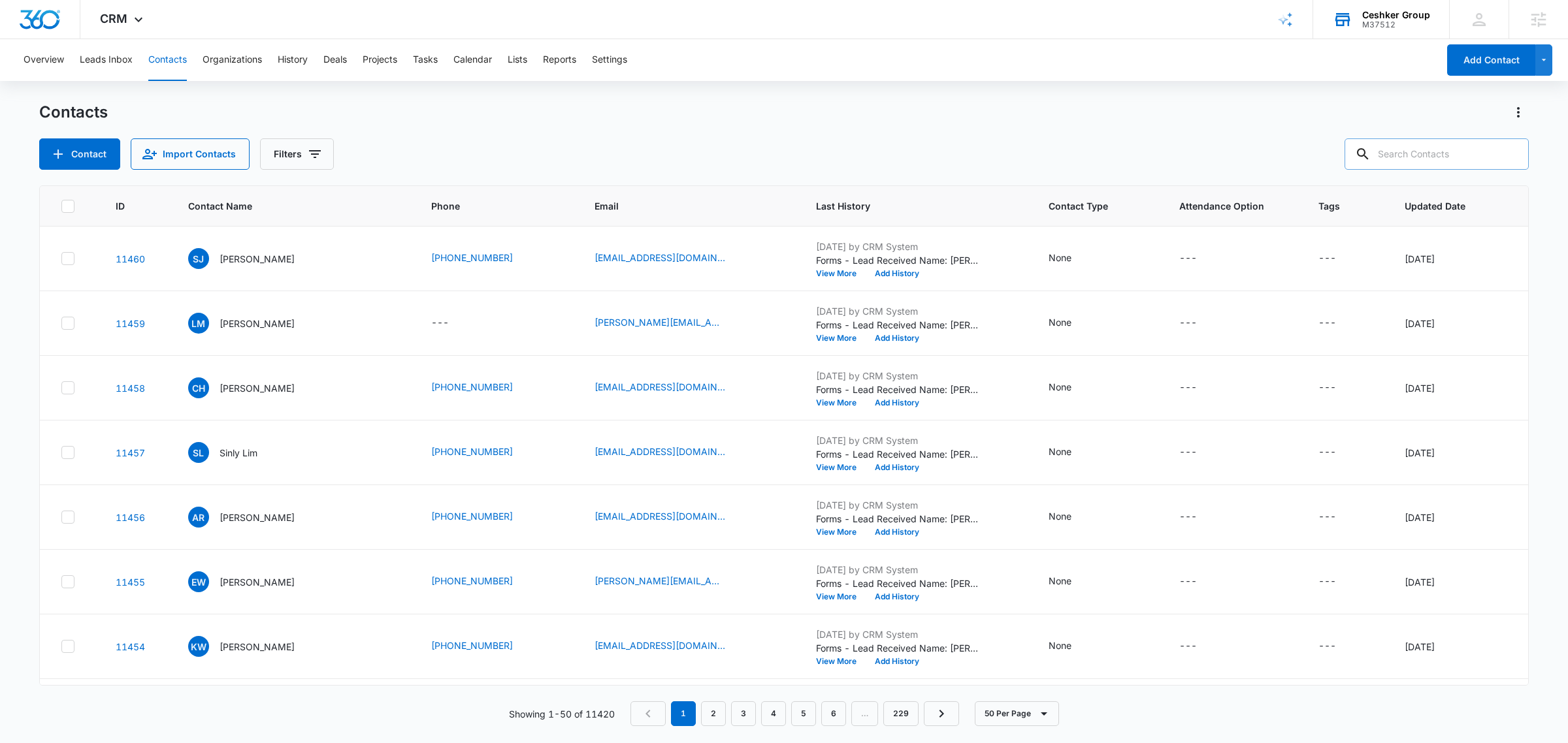
click at [1402, 161] on input "text" at bounding box center [1437, 154] width 184 height 31
type input "power hour - free"
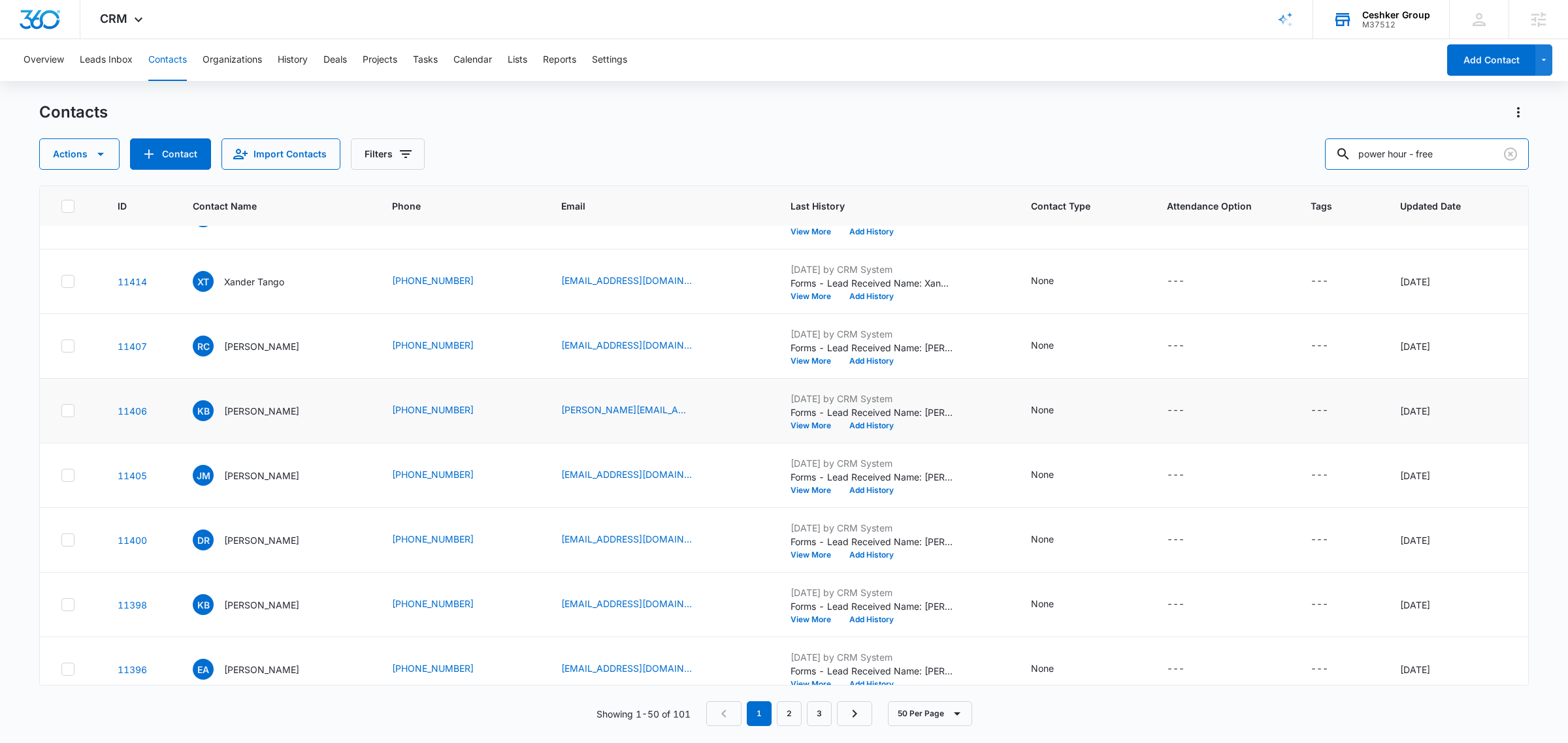
scroll to position [2779, 0]
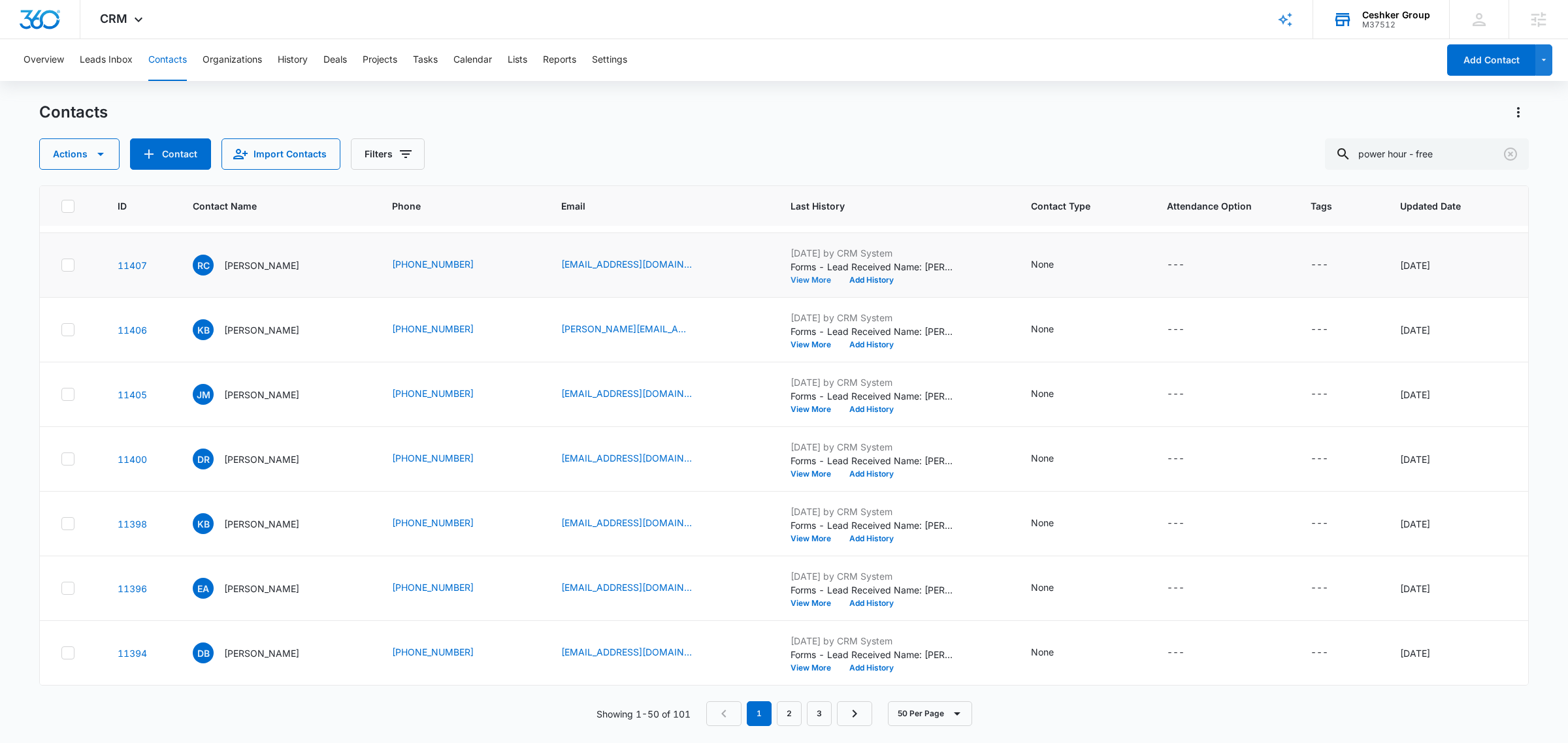
click at [806, 281] on button "View More" at bounding box center [815, 280] width 50 height 8
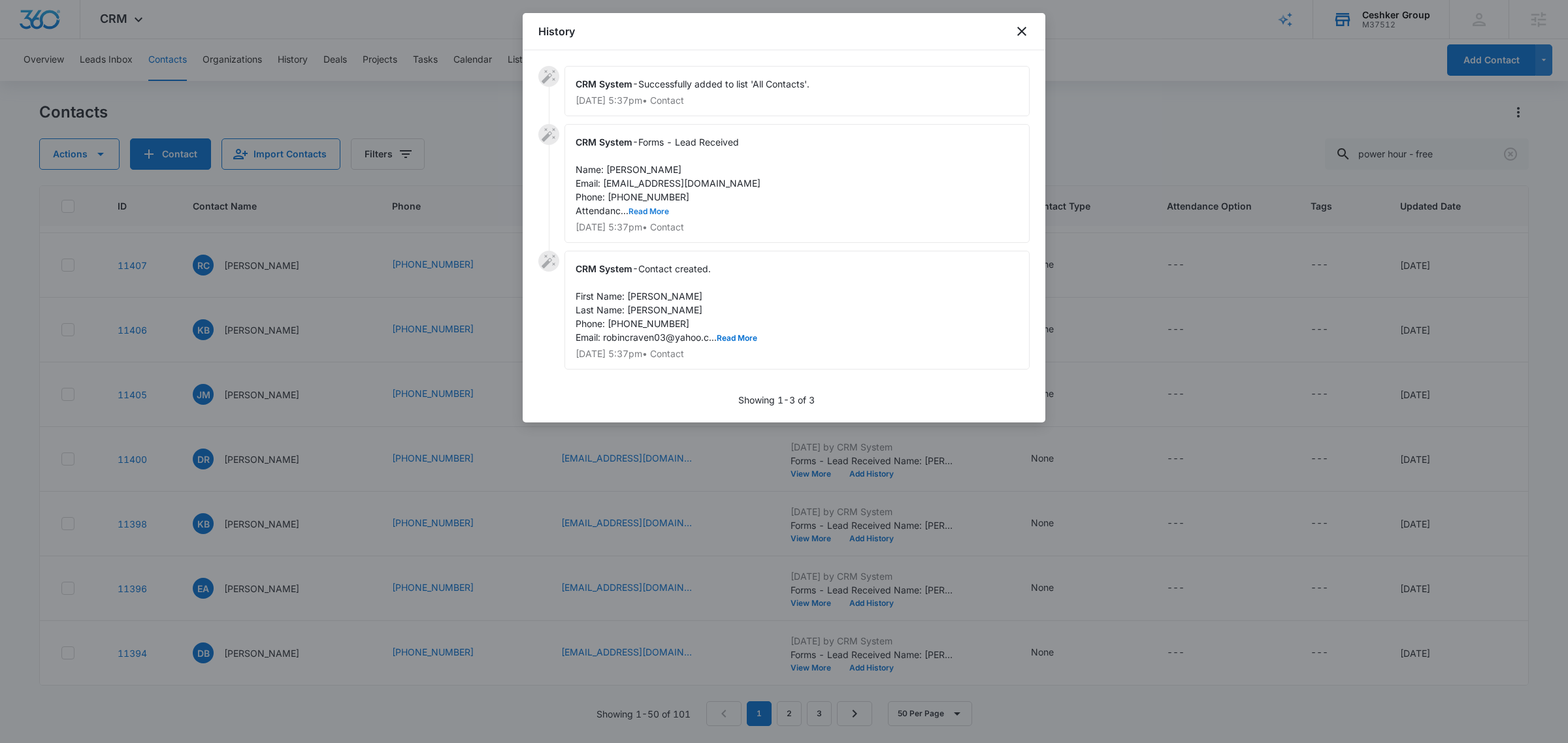
click at [654, 209] on button "Read More" at bounding box center [648, 211] width 40 height 8
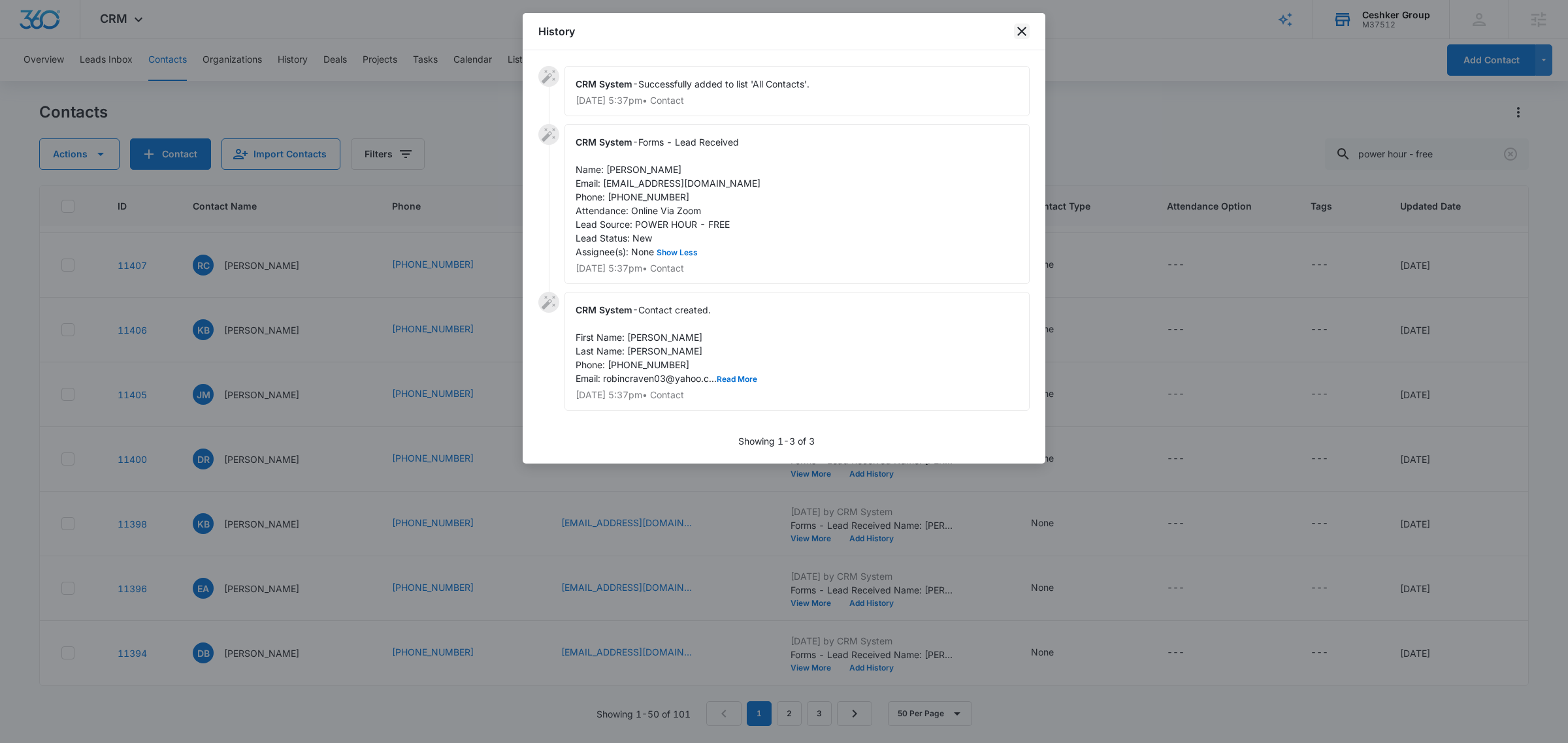
click at [1020, 29] on icon "close" at bounding box center [1021, 31] width 15 height 15
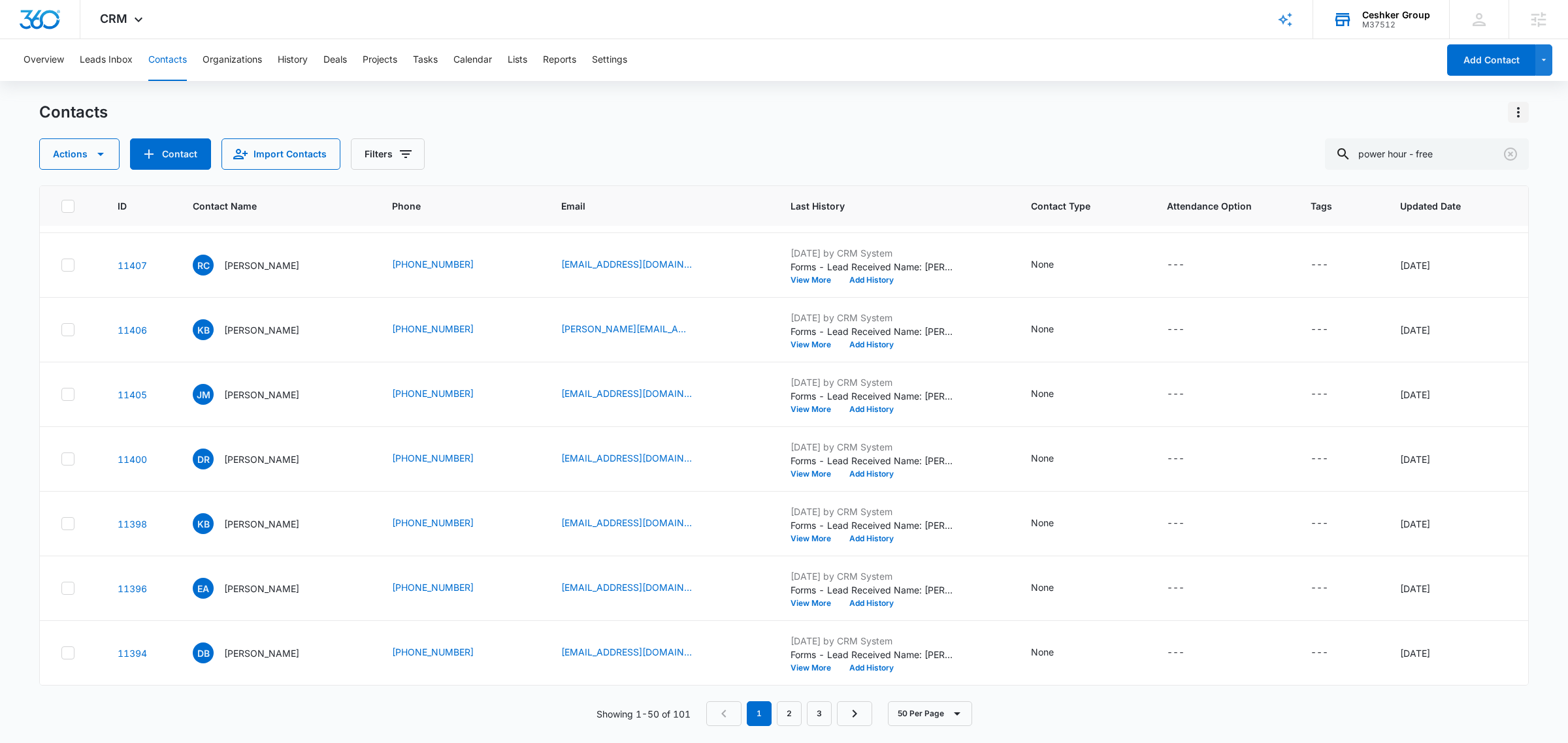
click at [1522, 111] on icon "Actions" at bounding box center [1518, 112] width 15 height 15
click at [1477, 147] on div "Choose Columns" at bounding box center [1453, 149] width 86 height 9
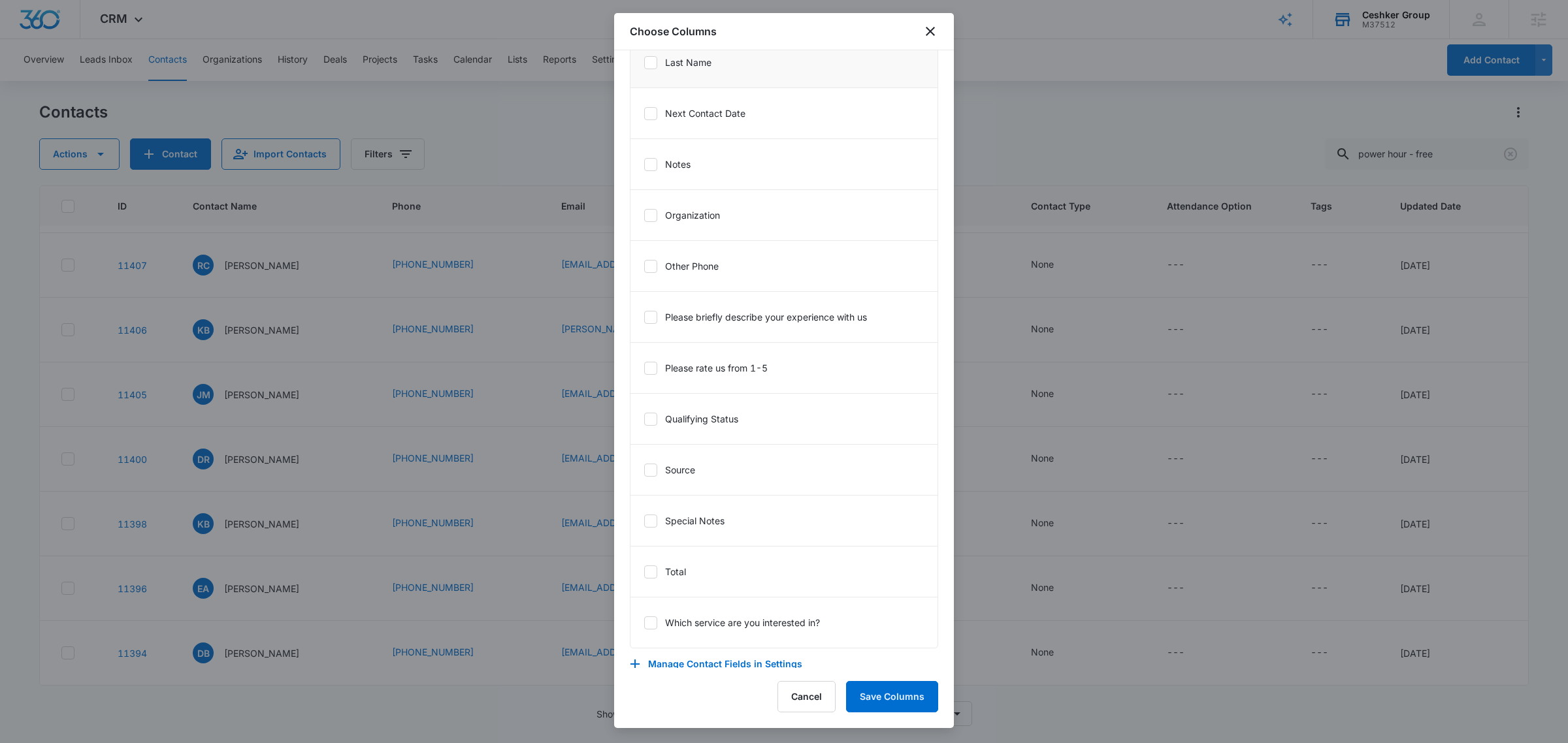
scroll to position [1229, 0]
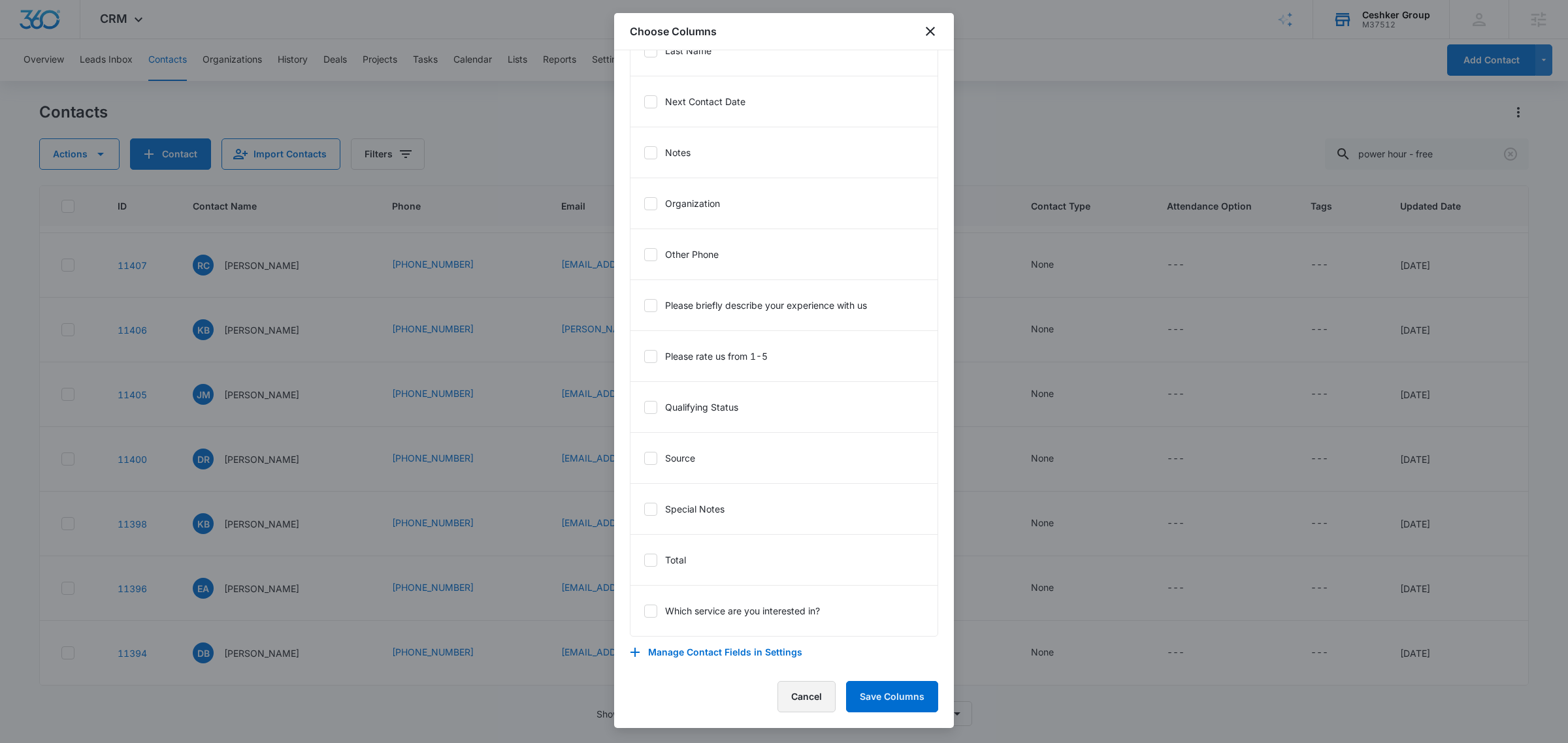
click at [823, 692] on button "Cancel" at bounding box center [806, 696] width 58 height 31
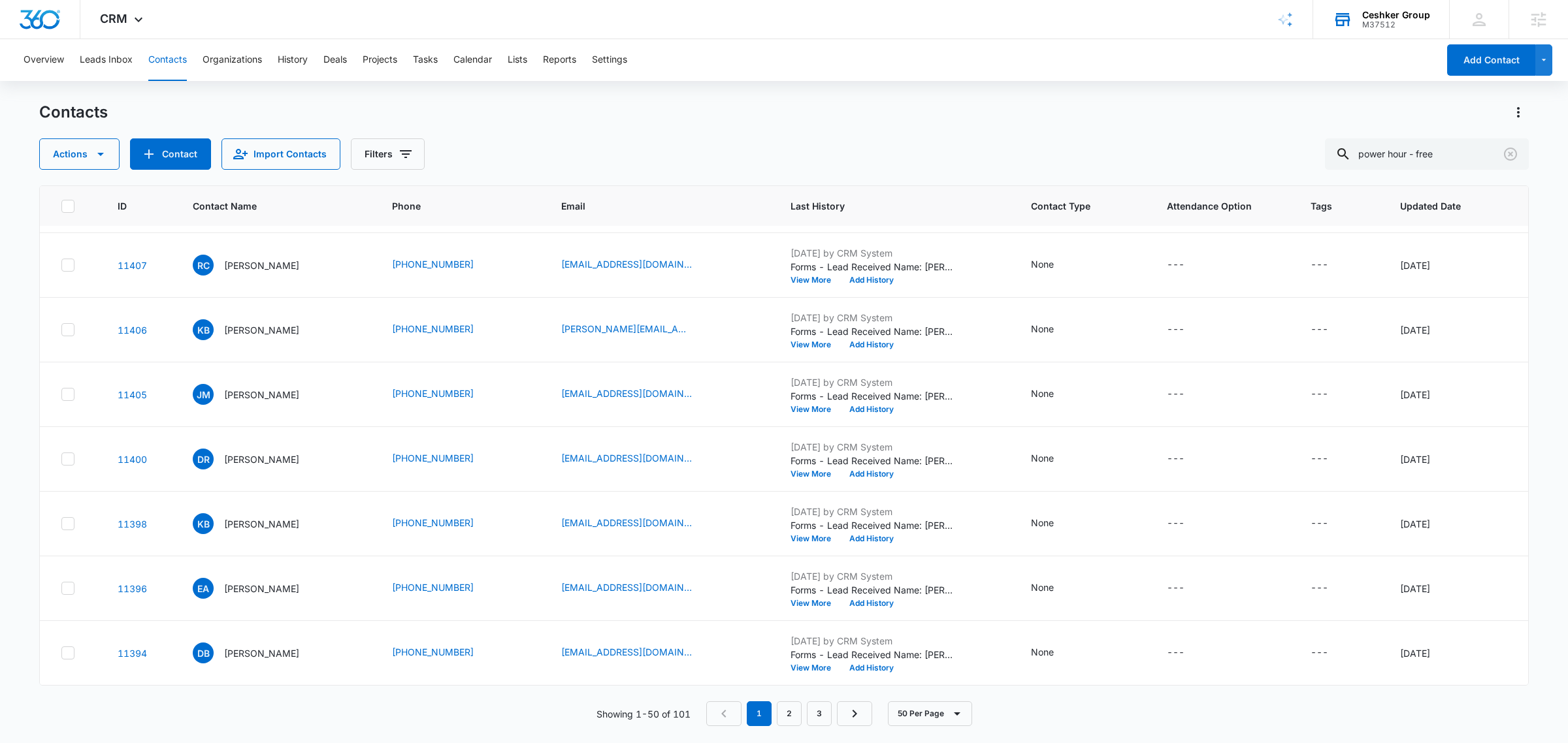
click at [64, 211] on icon at bounding box center [68, 207] width 12 height 12
click at [61, 207] on input "checkbox" at bounding box center [61, 206] width 1 height 1
click at [1509, 155] on icon "Clear" at bounding box center [1510, 154] width 13 height 13
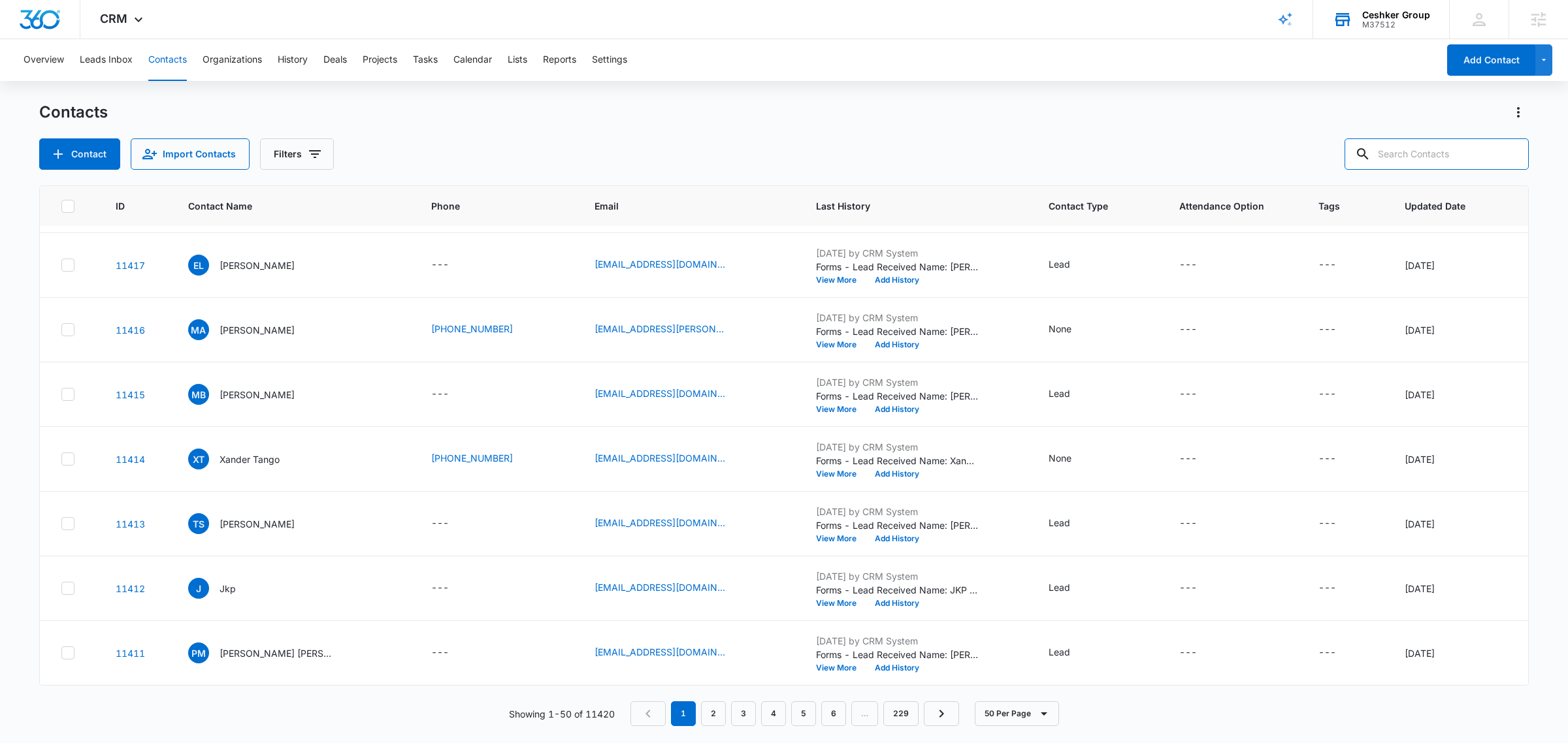
scroll to position [2780, 0]
type input "power hour - free"
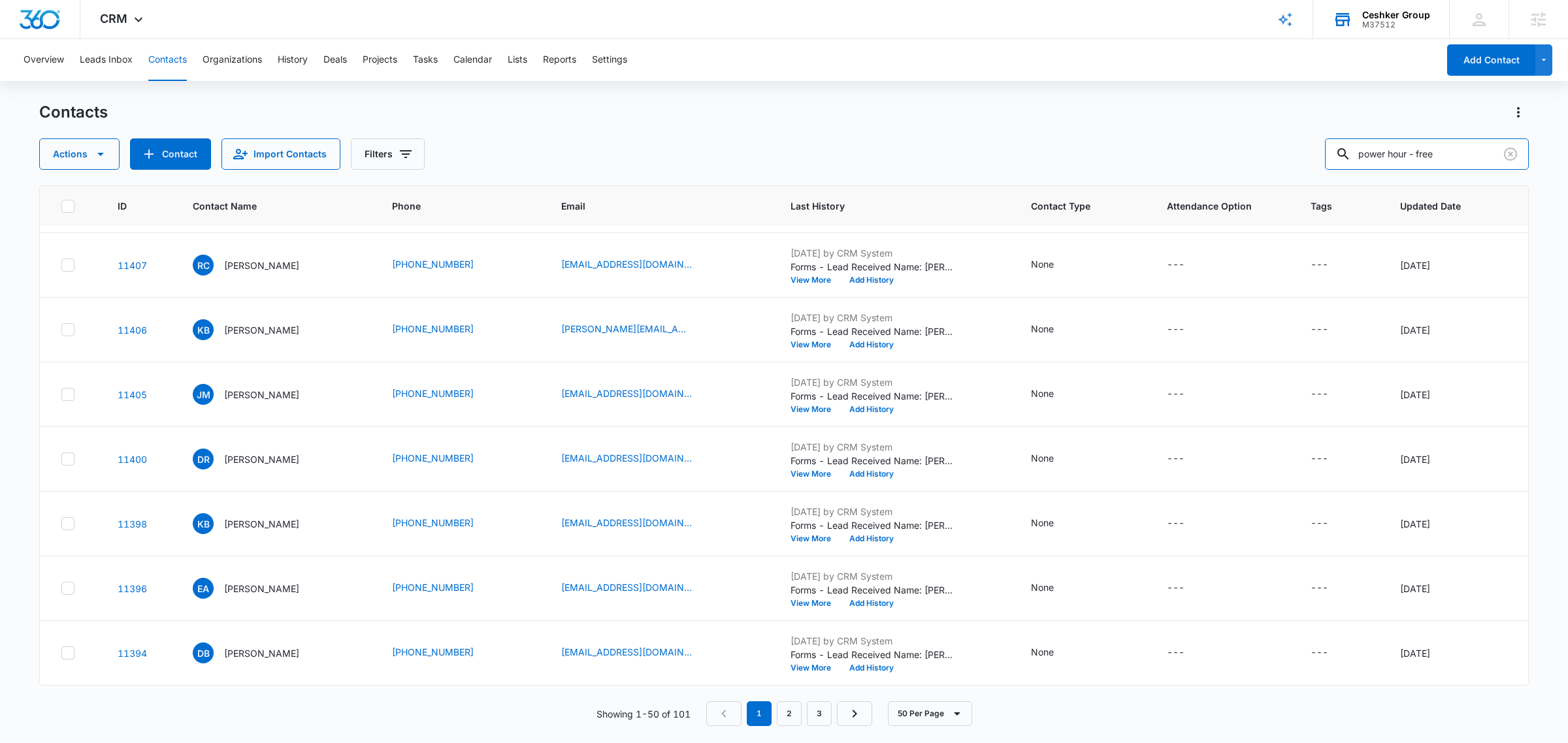
scroll to position [2779, 0]
click at [1509, 109] on button "Actions" at bounding box center [1518, 112] width 21 height 21
click at [1471, 190] on div "Export All Contacts" at bounding box center [1453, 188] width 86 height 9
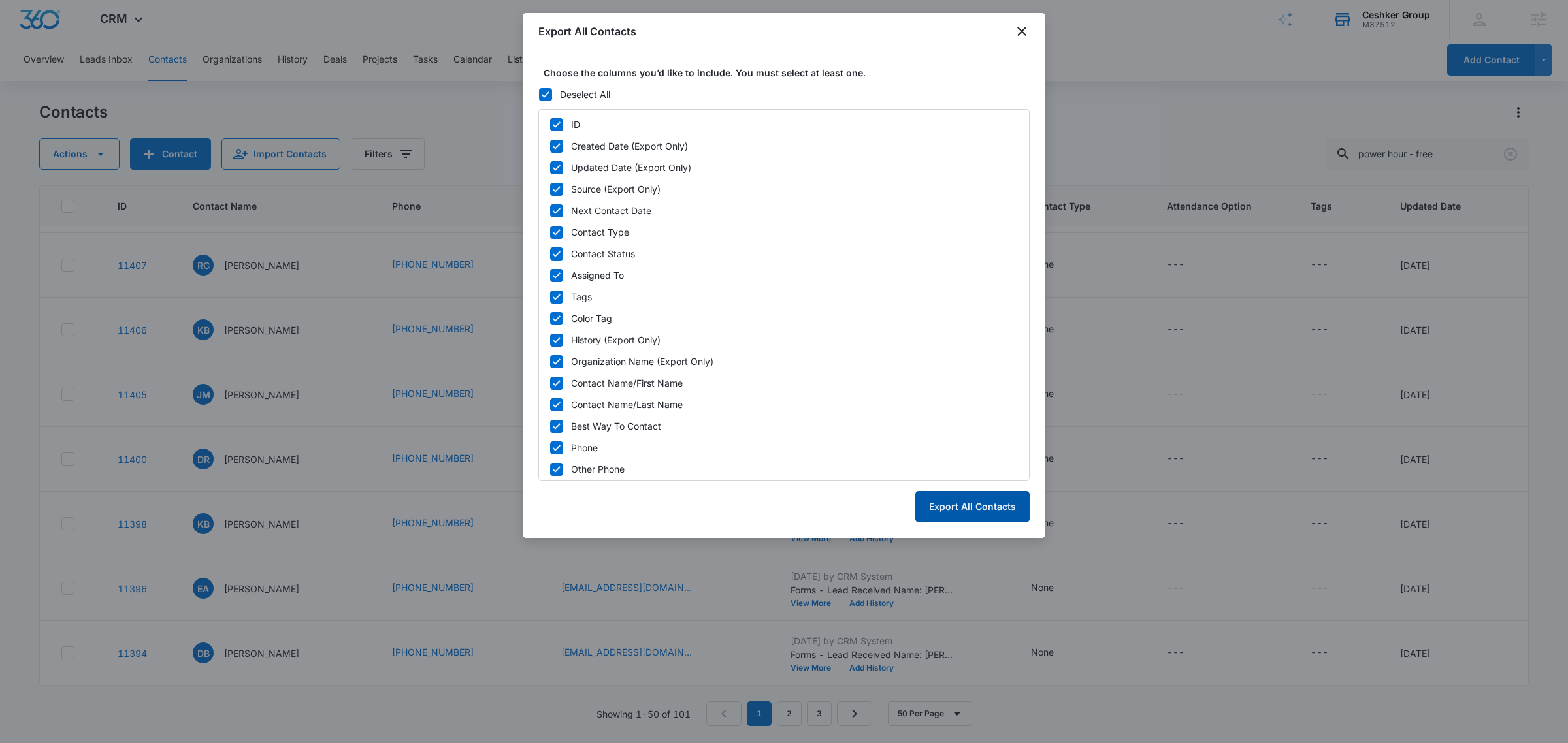
click at [976, 497] on button "Export All Contacts" at bounding box center [972, 507] width 115 height 31
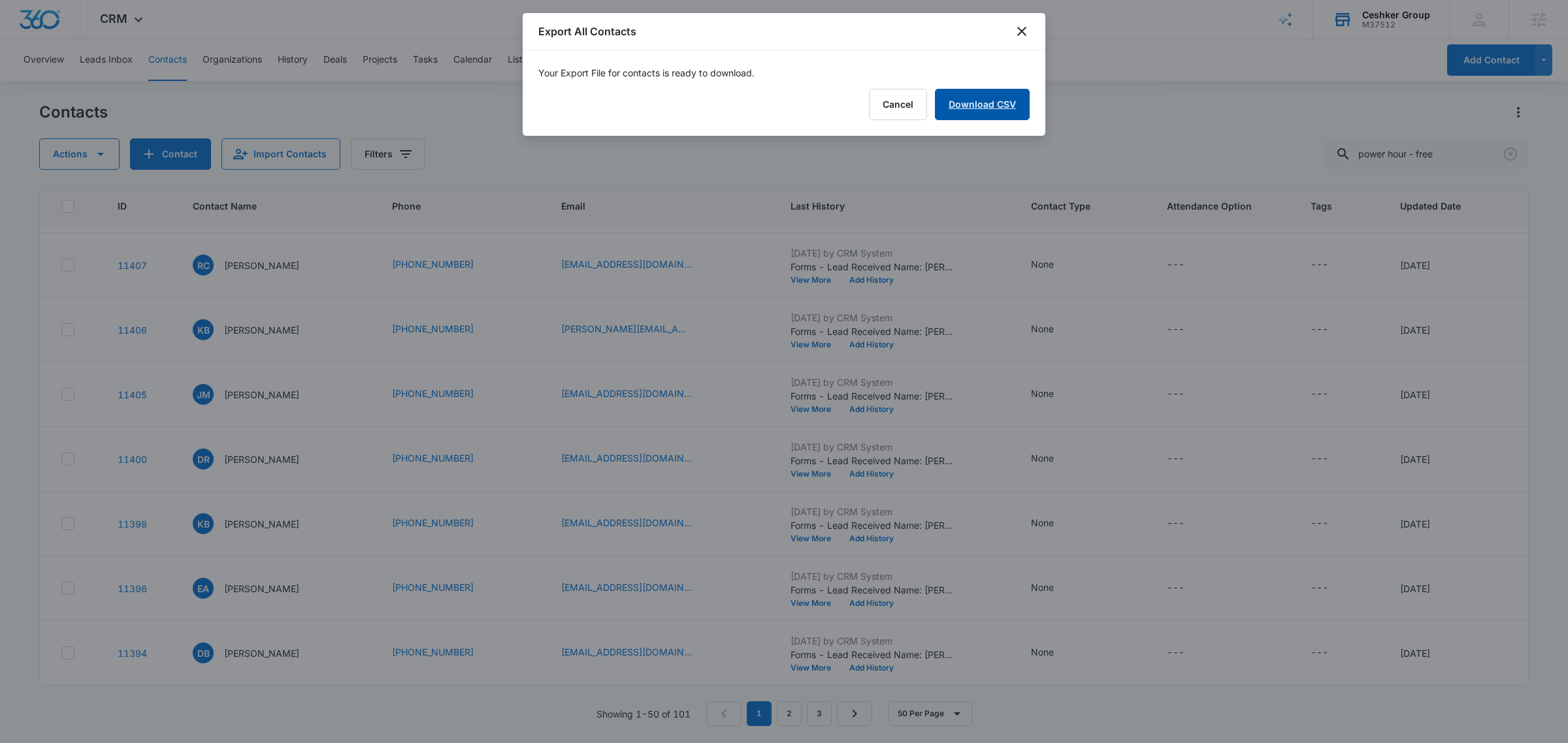
click at [987, 108] on link "Download CSV" at bounding box center [982, 104] width 95 height 31
click at [1001, 95] on button "Finish" at bounding box center [1002, 104] width 55 height 31
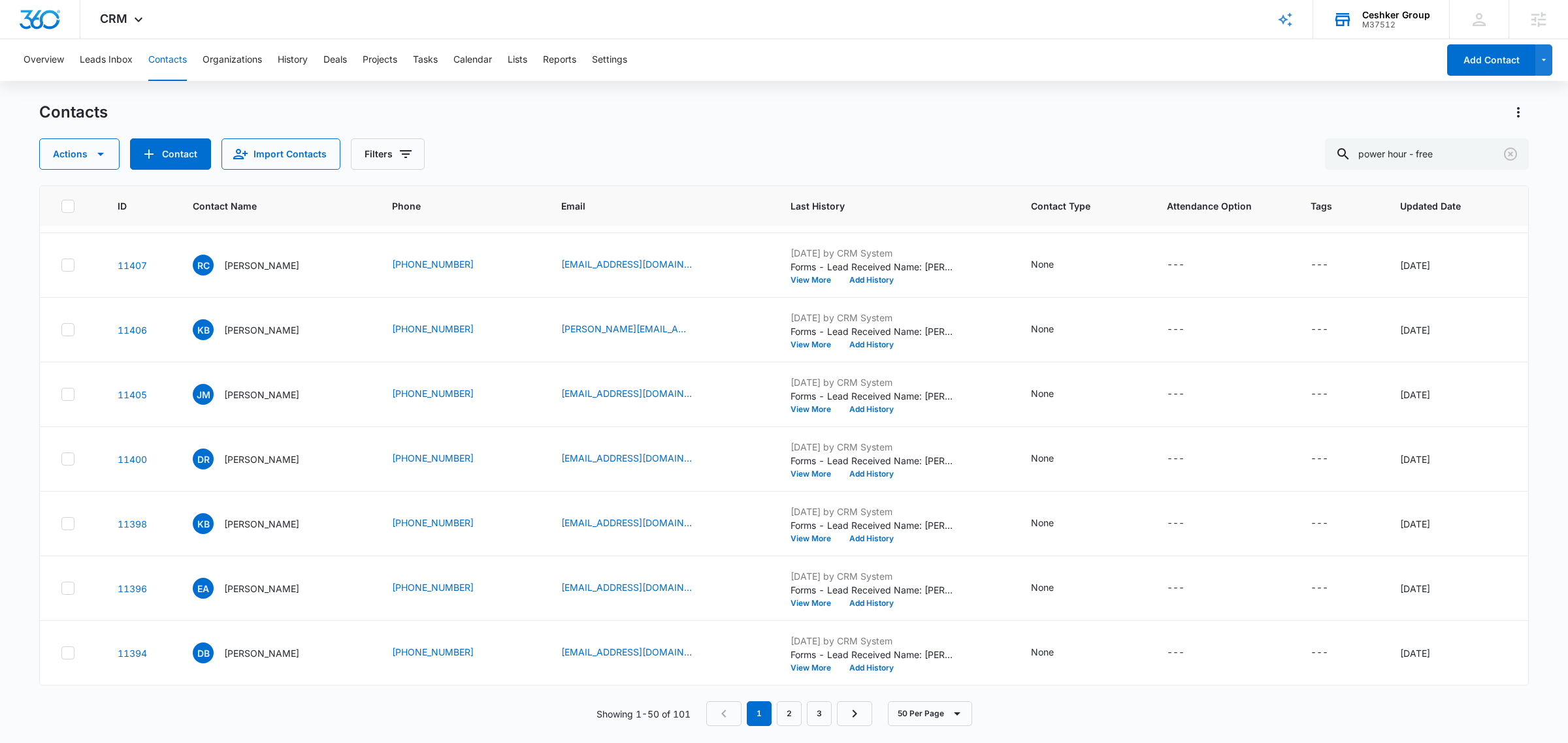
click at [66, 200] on div at bounding box center [68, 207] width 13 height 13
click at [61, 206] on input "checkbox" at bounding box center [61, 206] width 1 height 1
click at [936, 709] on button "50 Per Page" at bounding box center [930, 714] width 84 height 25
click at [1179, 82] on div "Overview Leads Inbox Contacts Organizations History Deals Projects Tasks Calend…" at bounding box center [784, 390] width 1568 height 702
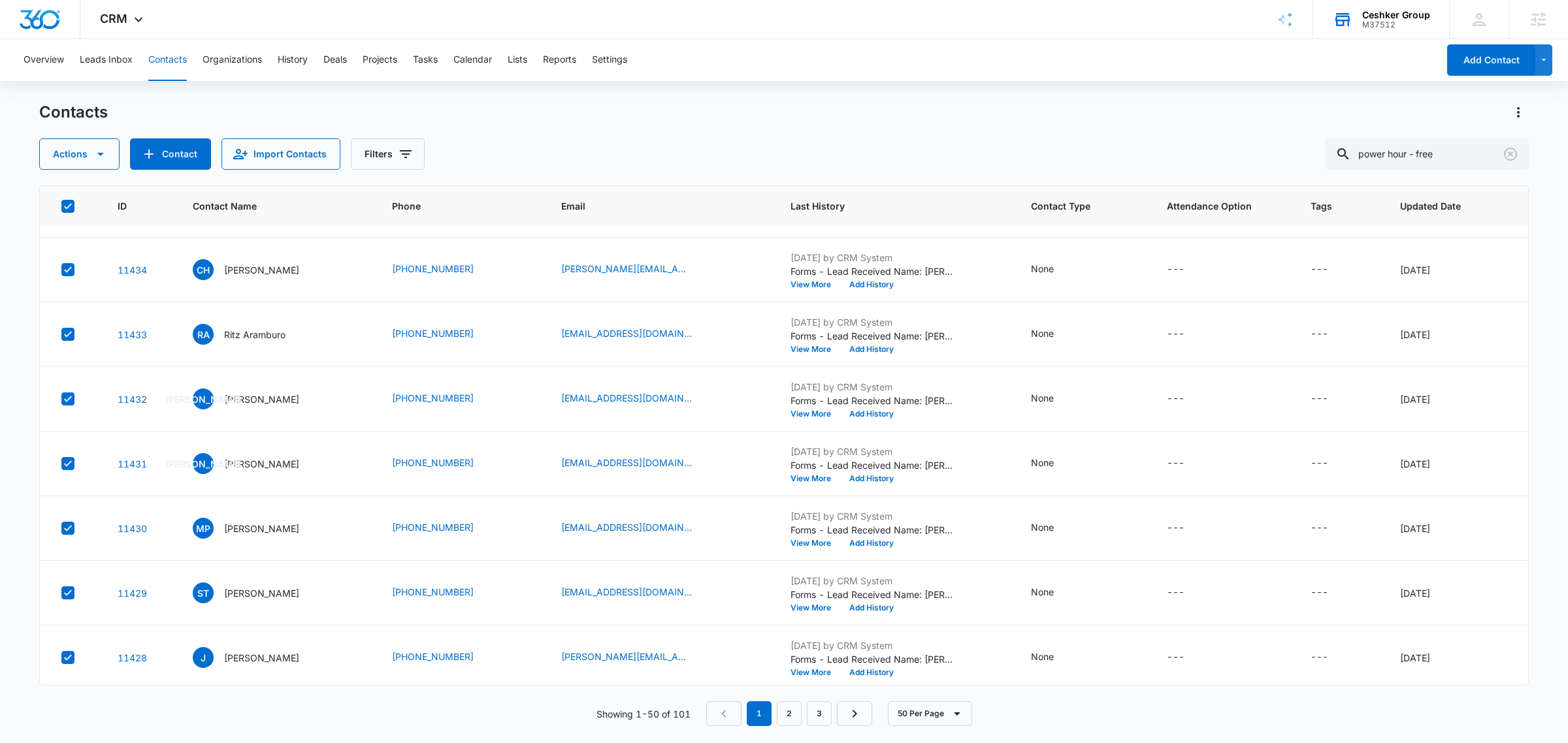
scroll to position [1555, 0]
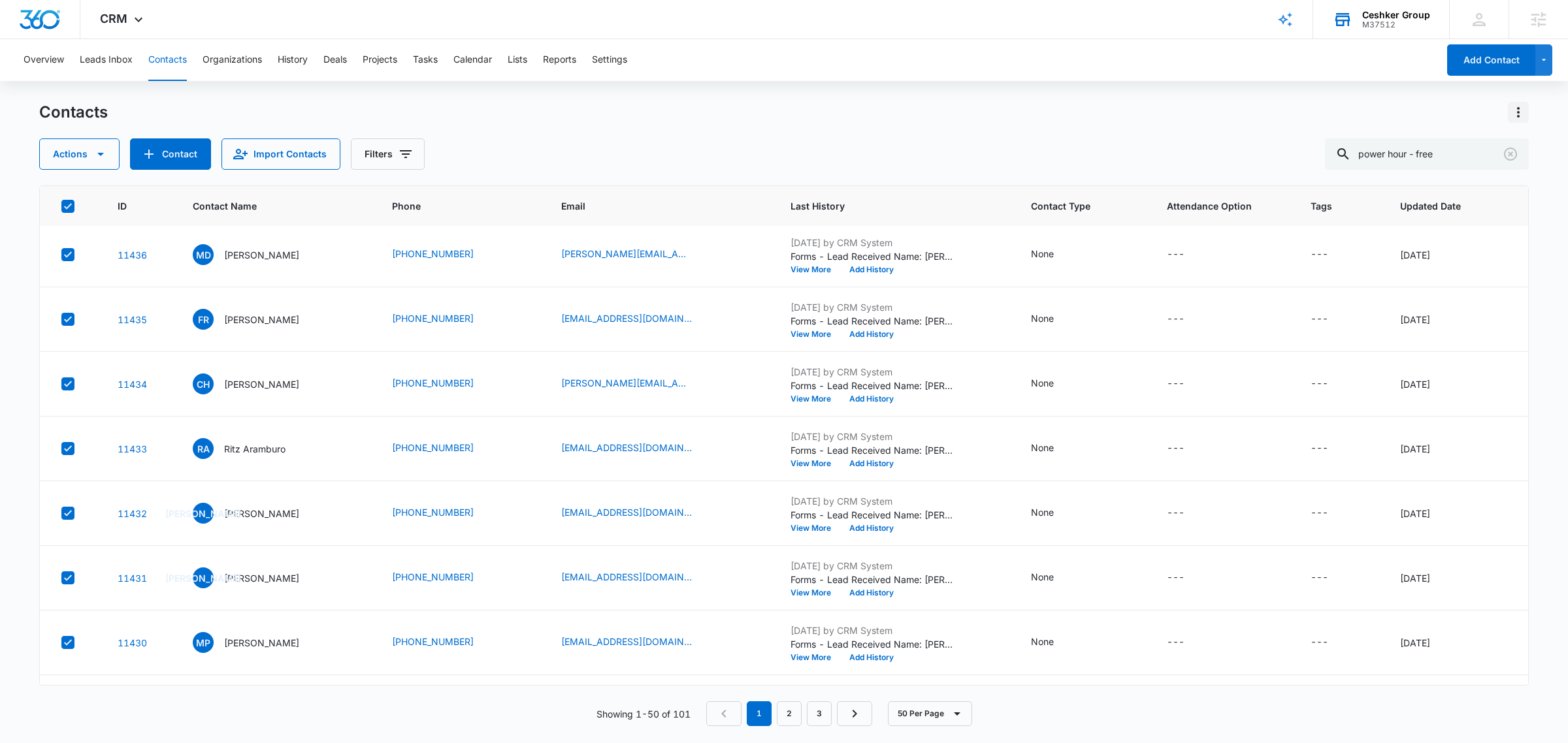
click at [1516, 108] on icon "Actions" at bounding box center [1518, 112] width 15 height 15
click at [105, 145] on button "Actions" at bounding box center [80, 154] width 80 height 31
click at [77, 193] on div "Export" at bounding box center [103, 196] width 96 height 9
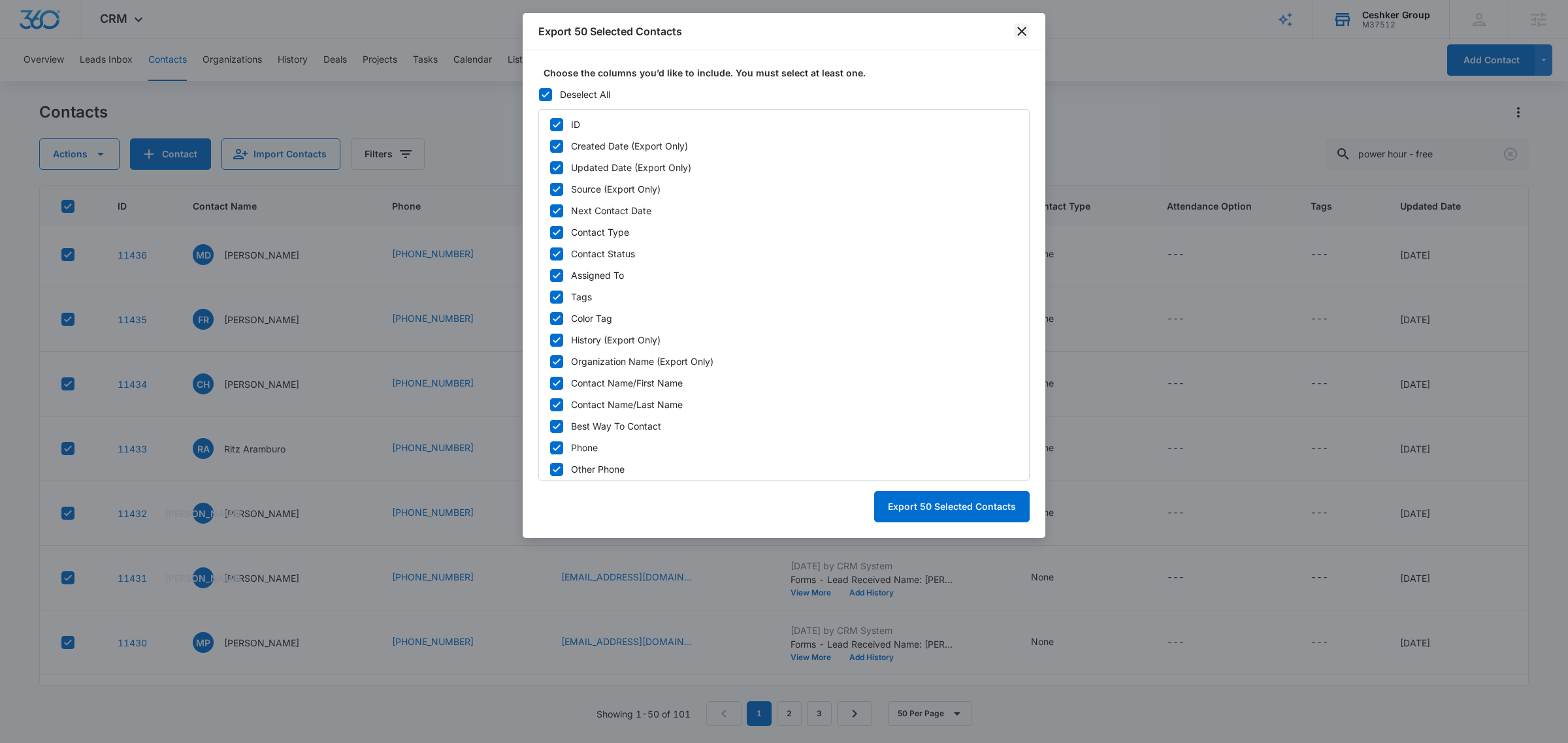
click at [1022, 28] on icon "close" at bounding box center [1021, 31] width 15 height 15
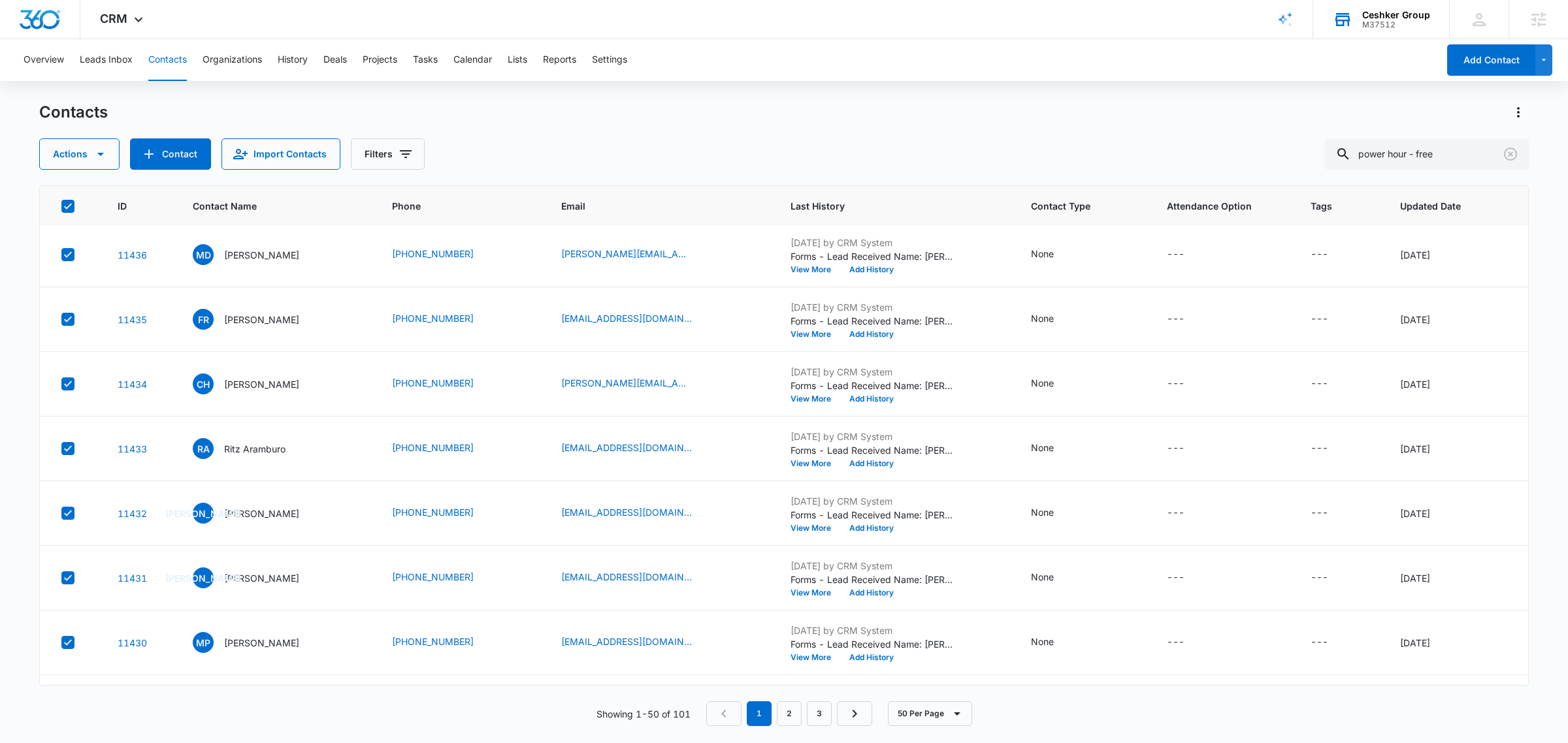
click at [69, 204] on icon at bounding box center [68, 207] width 12 height 12
click at [61, 206] on input "checkbox" at bounding box center [61, 206] width 1 height 1
click at [96, 149] on icon "button" at bounding box center [100, 153] width 15 height 15
click at [600, 151] on div "Actions Export Duplicate Assign Type Assign Status Delete Manage by Filters Con…" at bounding box center [784, 154] width 1489 height 31
click at [64, 204] on icon at bounding box center [68, 207] width 12 height 12
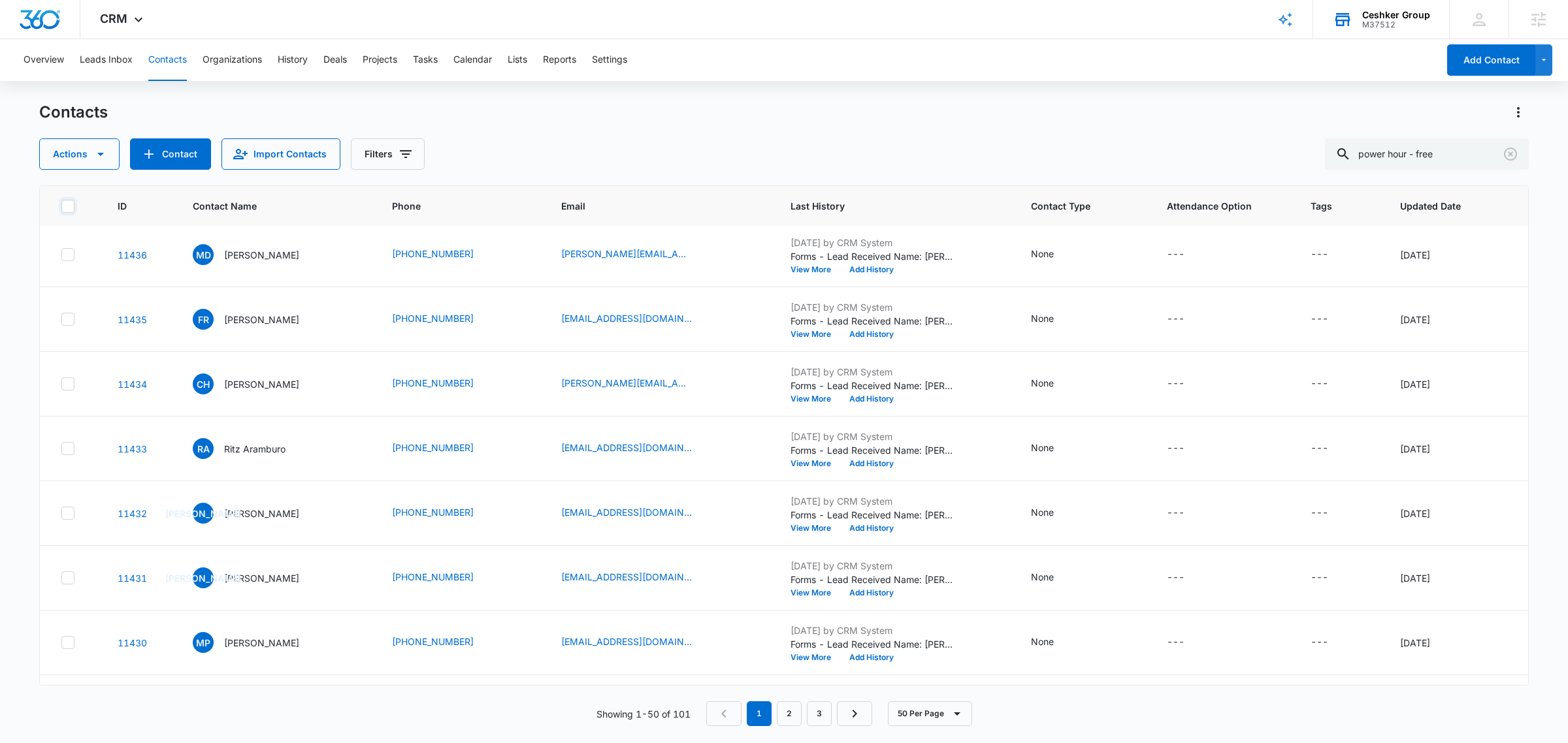
click at [61, 206] on input "checkbox" at bounding box center [61, 206] width 1 height 1
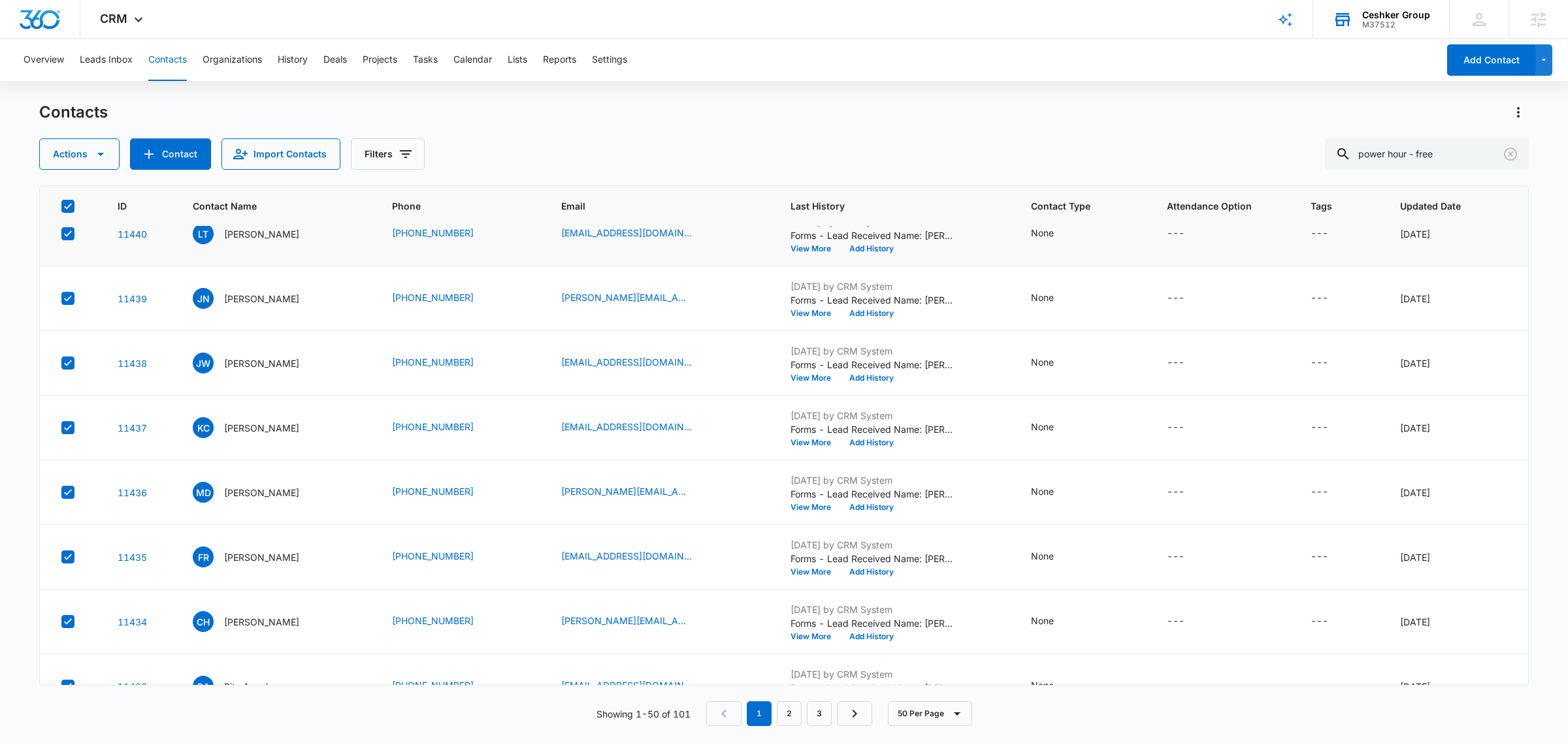
scroll to position [1228, 0]
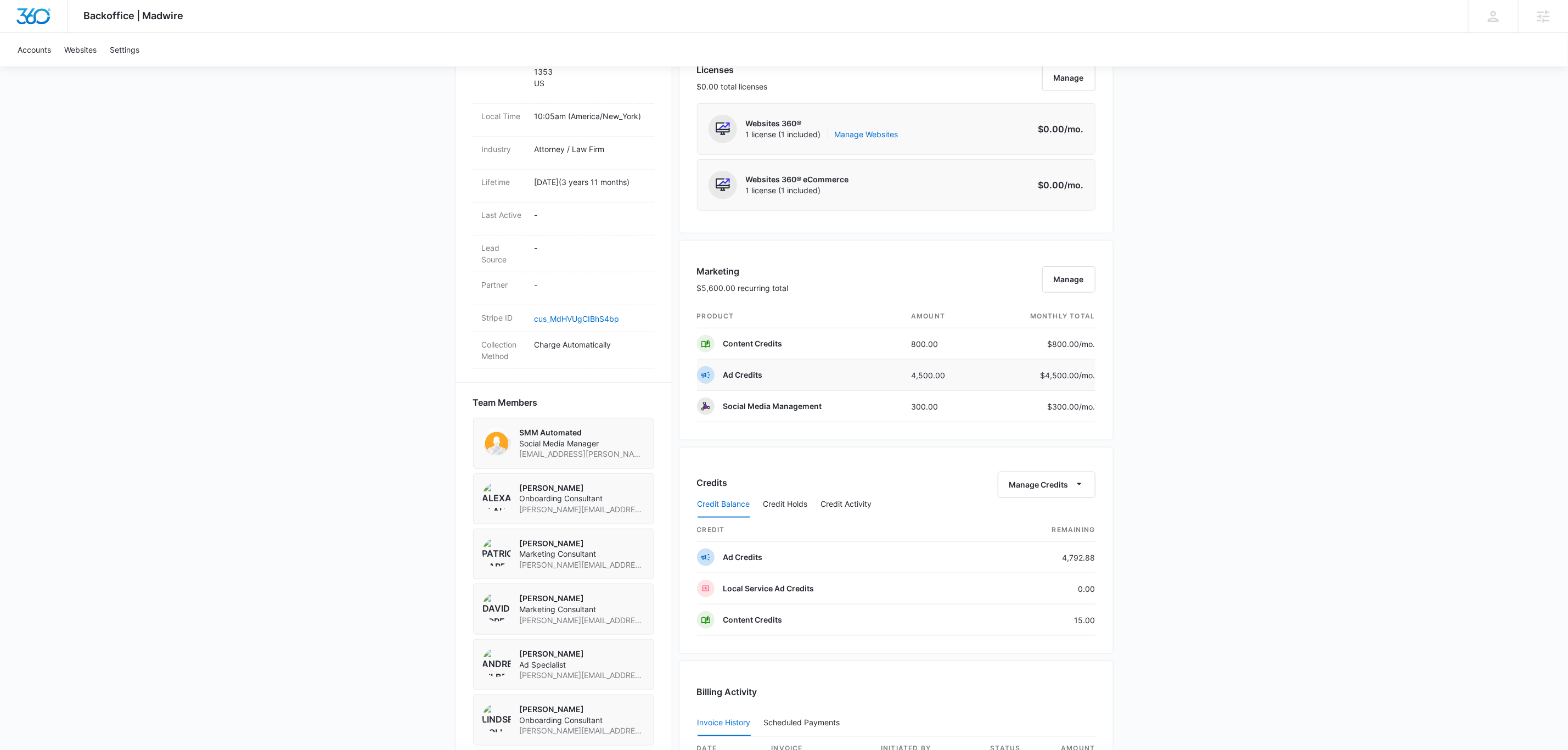
scroll to position [494, 0]
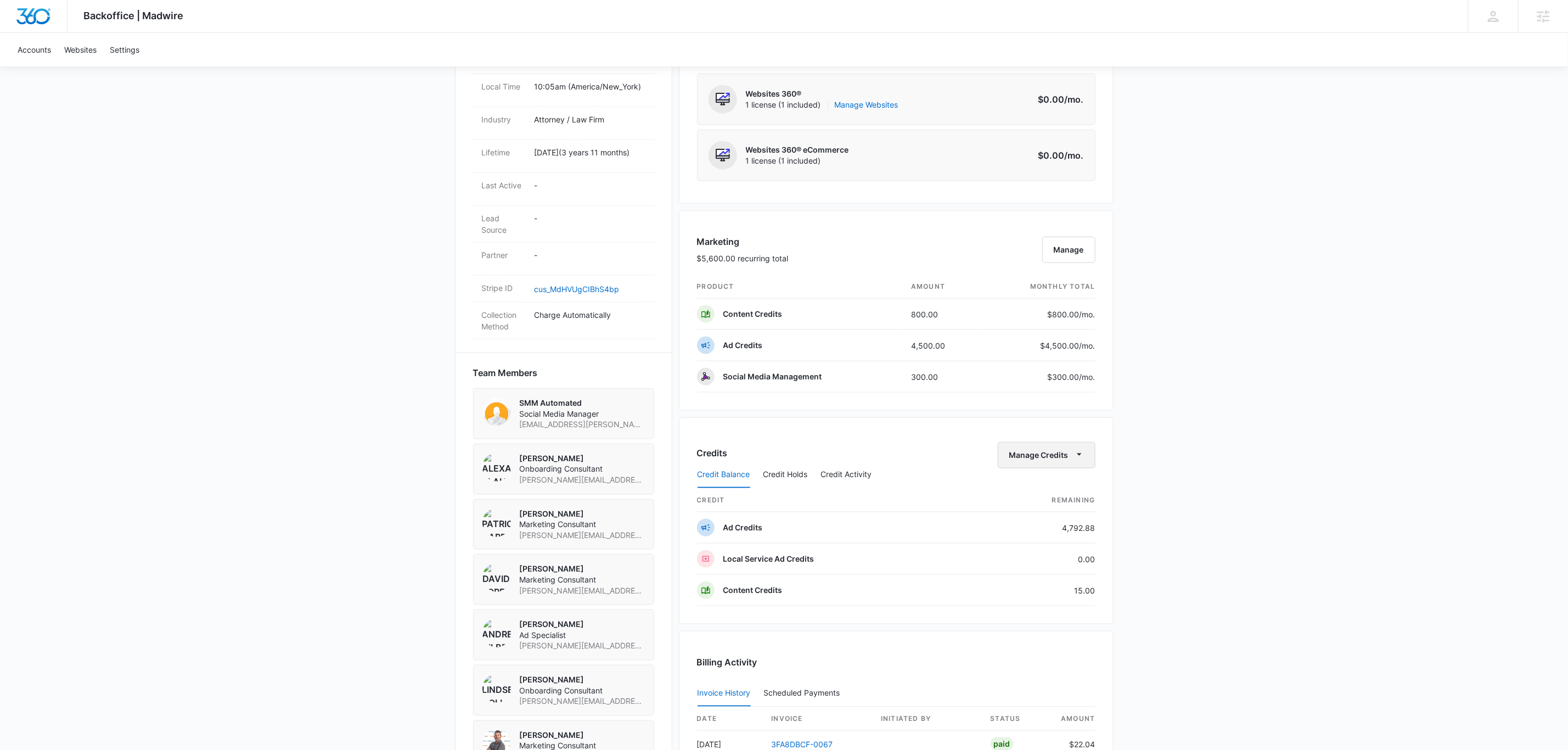
click at [1039, 460] on button "Manage Credits" at bounding box center [1046, 455] width 98 height 26
click at [1041, 488] on button "Transfer Credits" at bounding box center [1046, 496] width 97 height 17
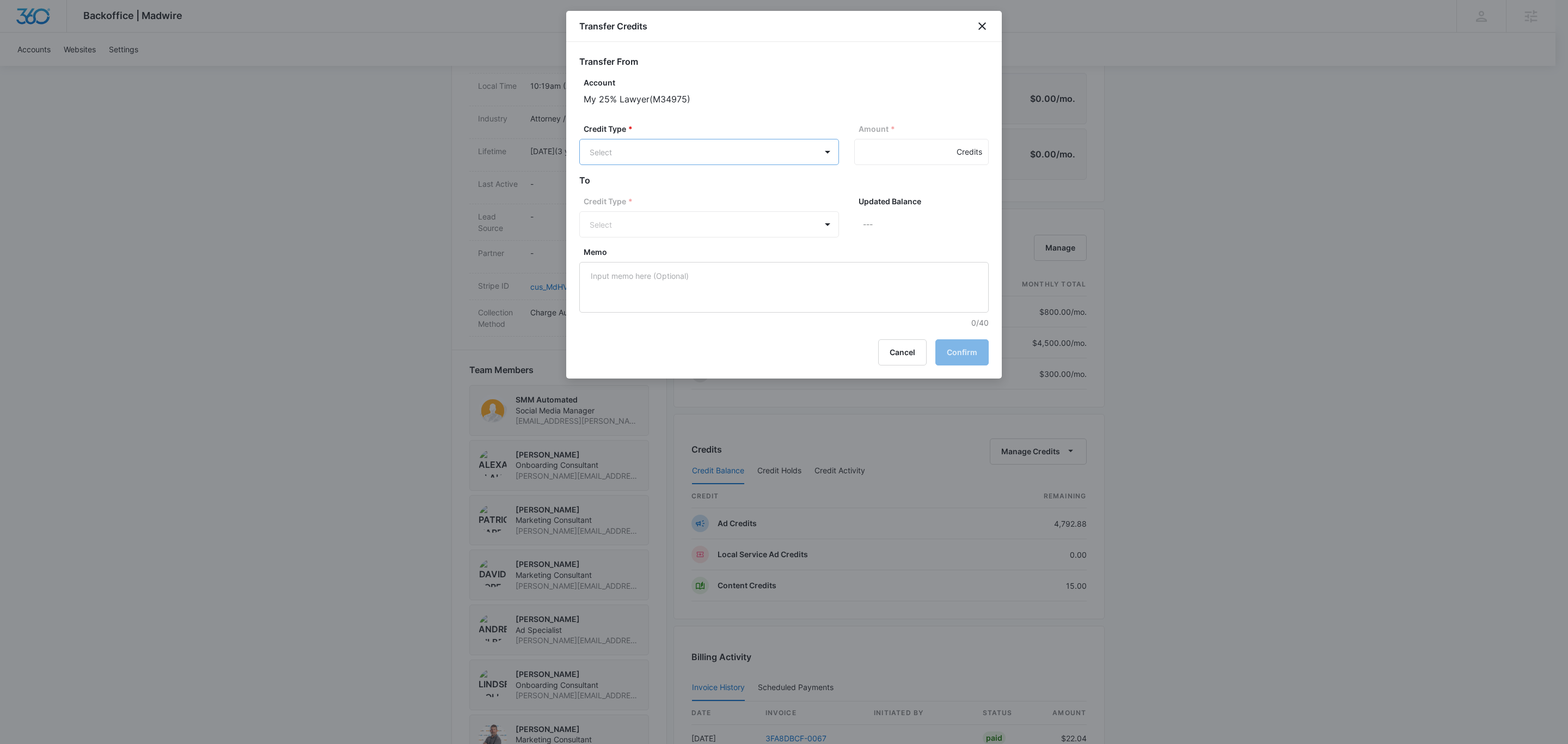
click at [760, 151] on body "Backoffice | Madwire Apps Settings Chris Johns chris.johns@madwire.com My Profi…" at bounding box center [784, 259] width 1568 height 1499
click at [698, 197] on p "Ad Credits (4792.88 Credits)" at bounding box center [670, 194] width 103 height 12
click at [887, 160] on input "Amount *" at bounding box center [921, 152] width 135 height 26
click at [673, 220] on body "Backoffice | Madwire Apps Settings Chris Johns chris.johns@madwire.com My Profi…" at bounding box center [784, 259] width 1568 height 1499
click at [694, 294] on p "Content Credits (15.00 Credits)" at bounding box center [674, 293] width 112 height 12
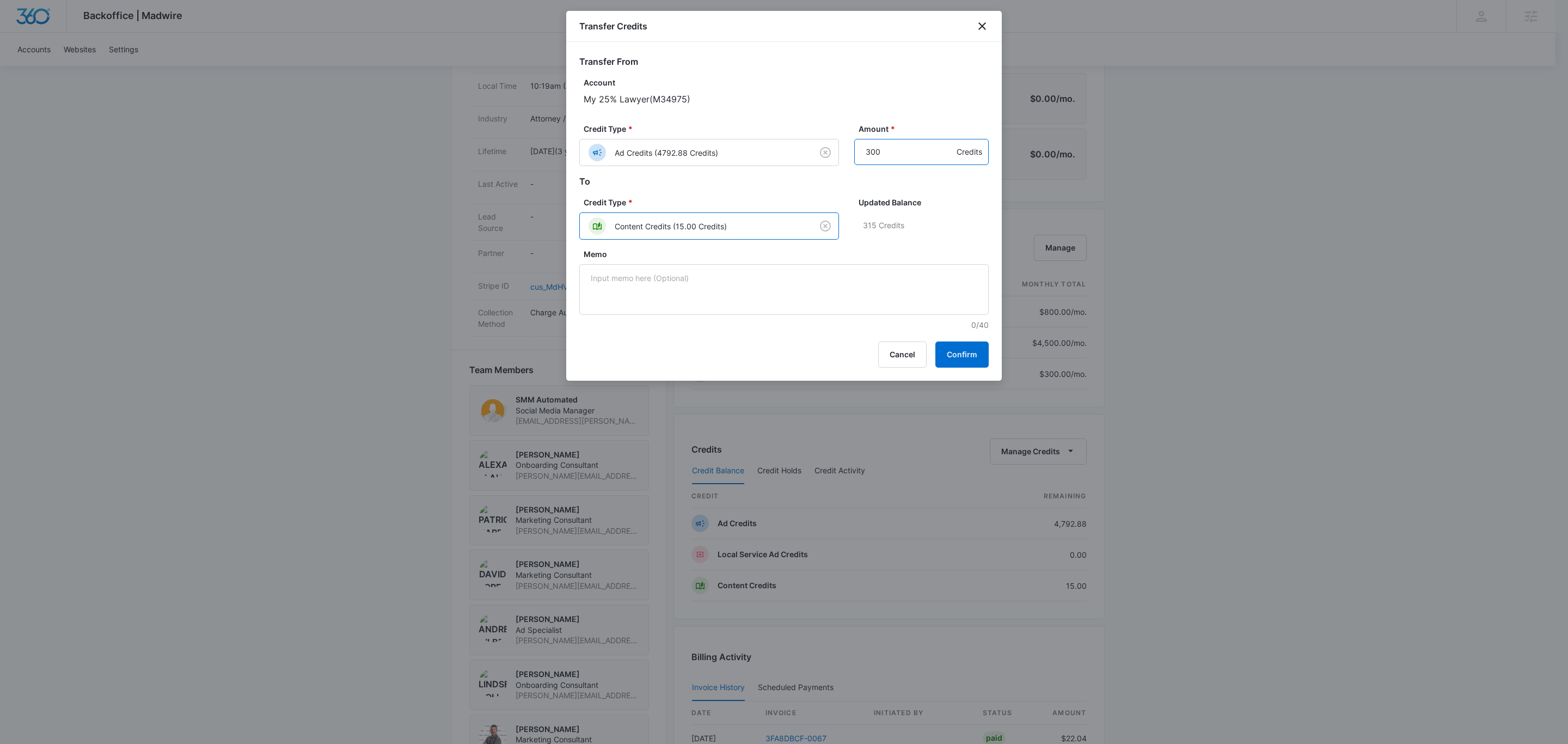
click at [901, 157] on input "300" at bounding box center [921, 152] width 135 height 26
type input "285"
click at [961, 353] on button "Confirm" at bounding box center [962, 354] width 54 height 26
